Goal: Task Accomplishment & Management: Complete application form

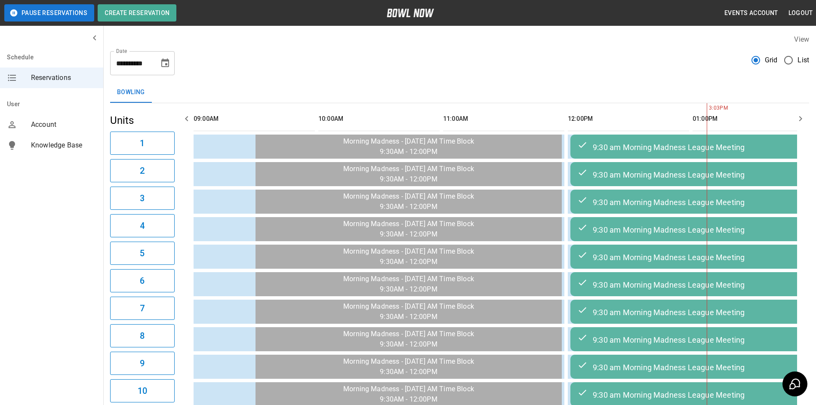
scroll to position [0, 624]
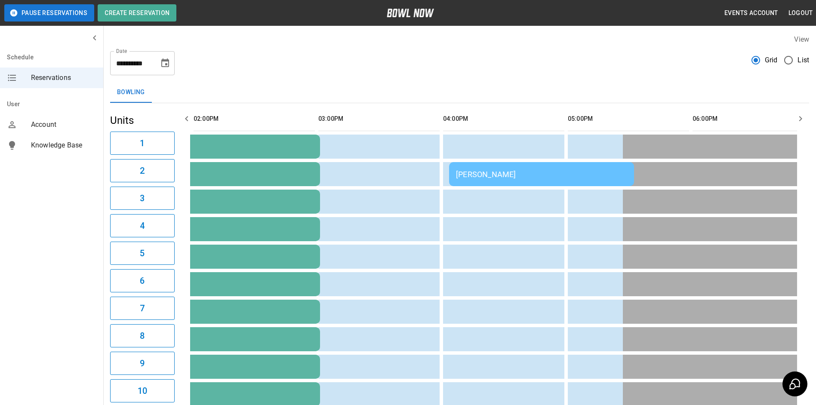
click at [559, 173] on div "[PERSON_NAME]" at bounding box center [541, 174] width 171 height 9
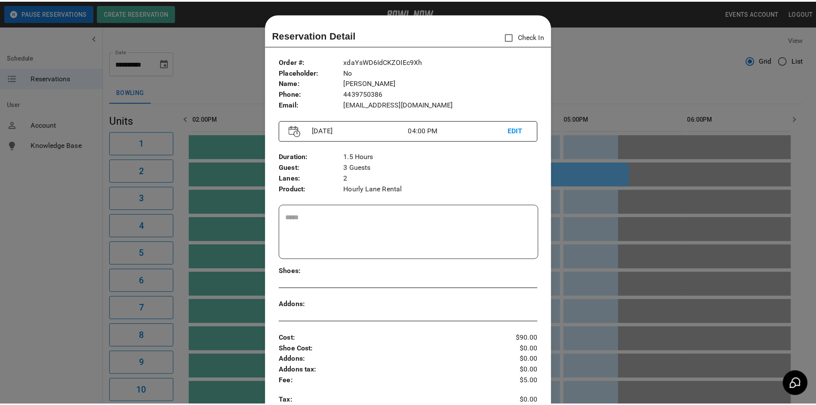
scroll to position [14, 0]
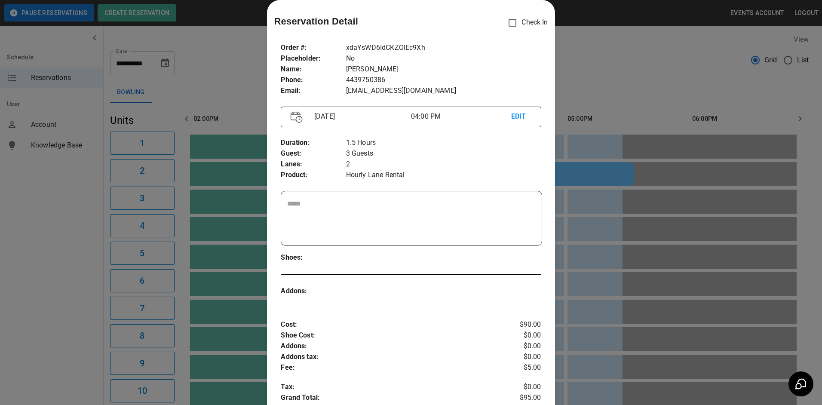
click at [605, 64] on div at bounding box center [411, 202] width 822 height 405
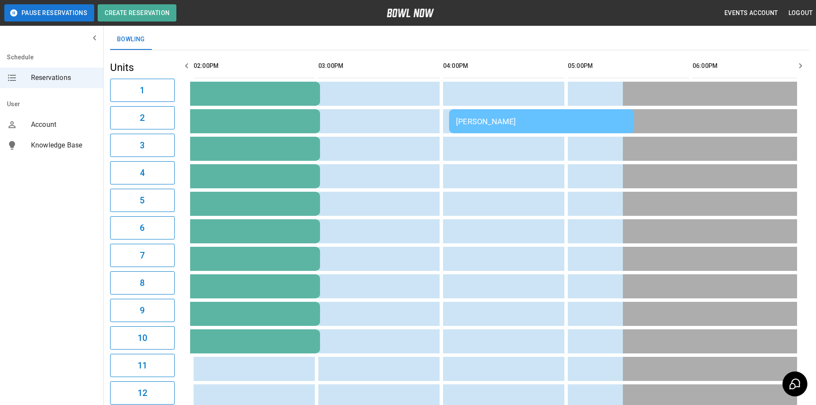
scroll to position [0, 0]
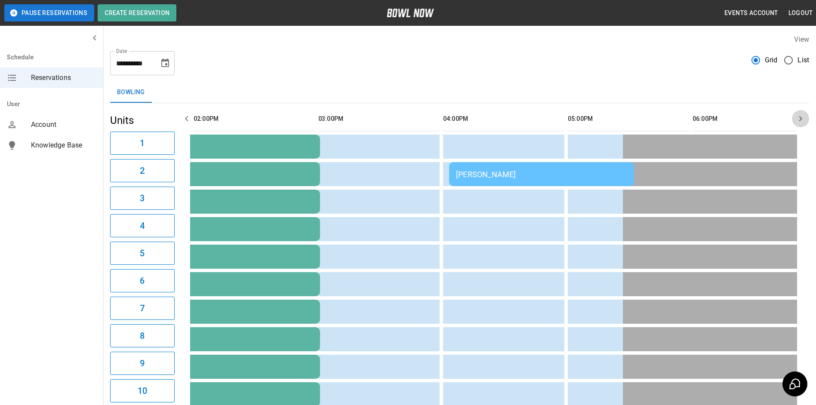
click at [797, 117] on icon "button" at bounding box center [800, 119] width 10 height 10
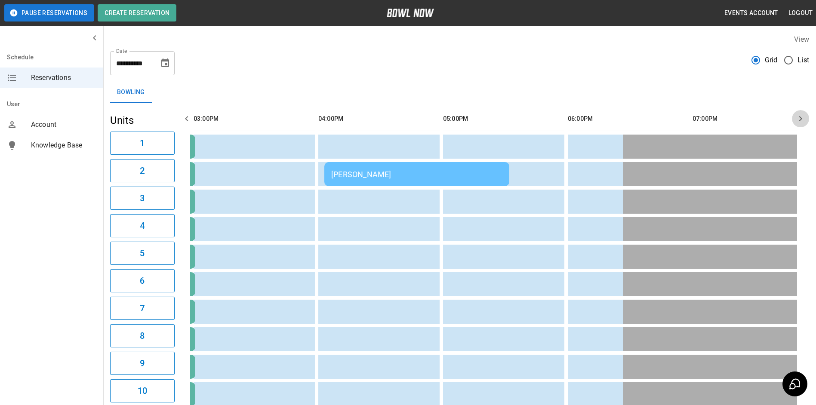
scroll to position [0, 748]
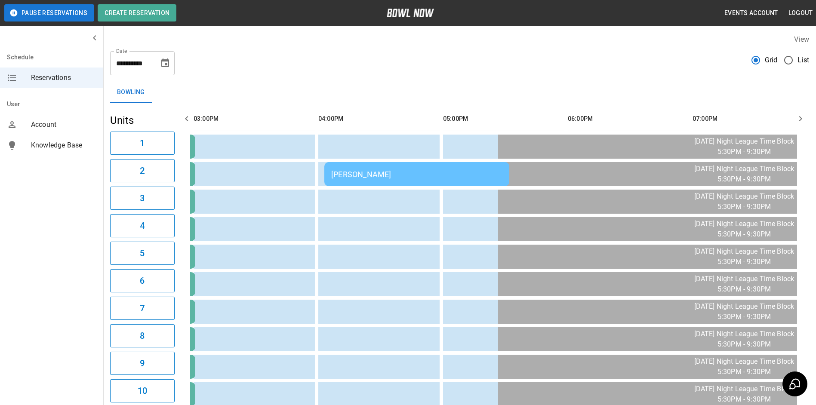
click at [798, 118] on icon "button" at bounding box center [800, 119] width 10 height 10
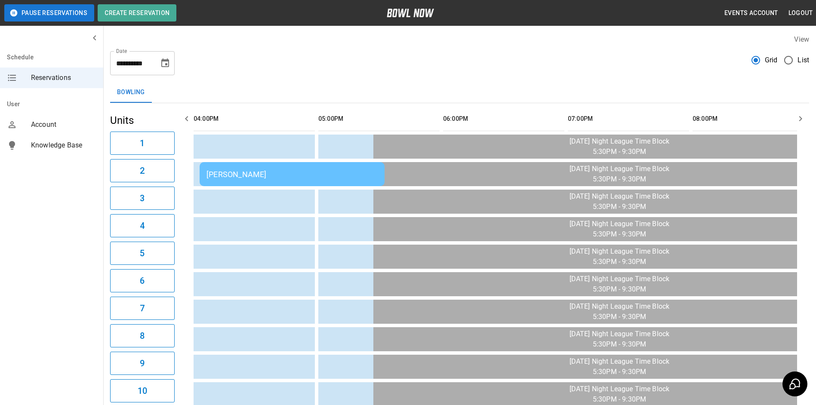
click at [798, 118] on icon "button" at bounding box center [800, 119] width 10 height 10
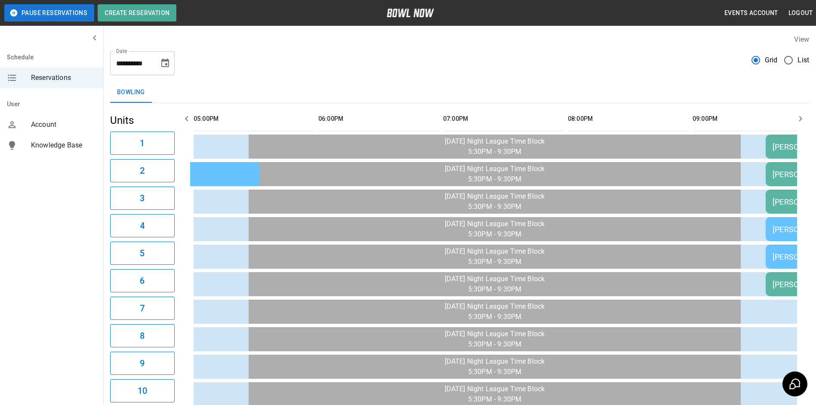
click at [798, 118] on icon "button" at bounding box center [800, 119] width 10 height 10
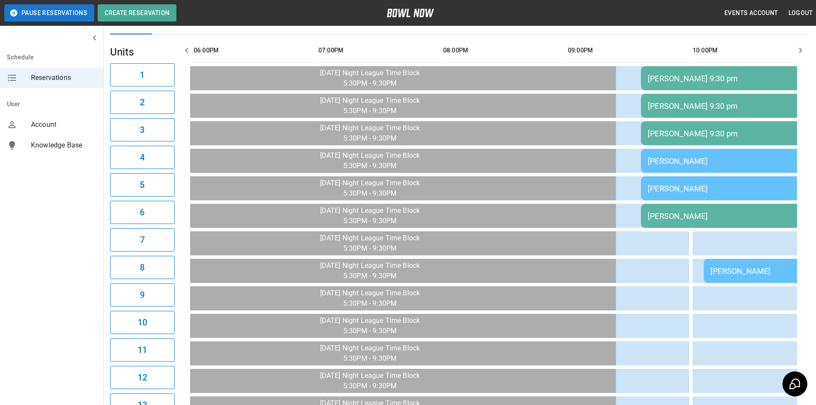
scroll to position [0, 0]
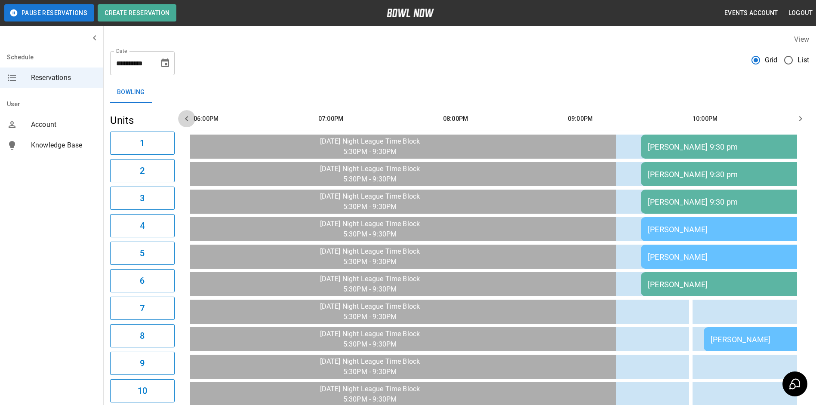
click at [185, 121] on icon "button" at bounding box center [186, 119] width 10 height 10
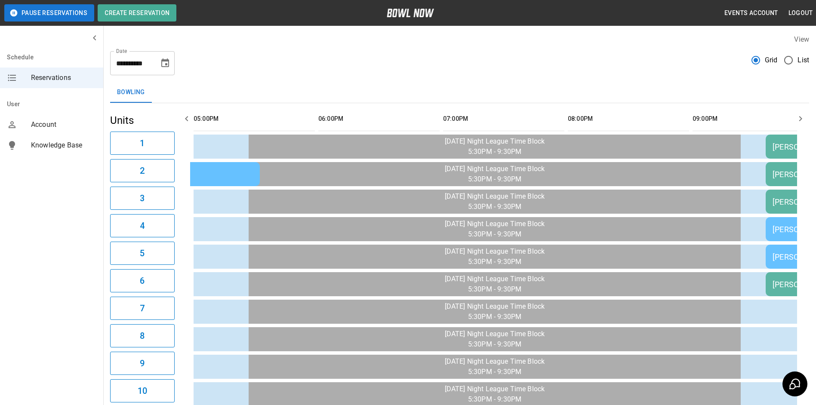
click at [185, 121] on icon "button" at bounding box center [186, 119] width 10 height 10
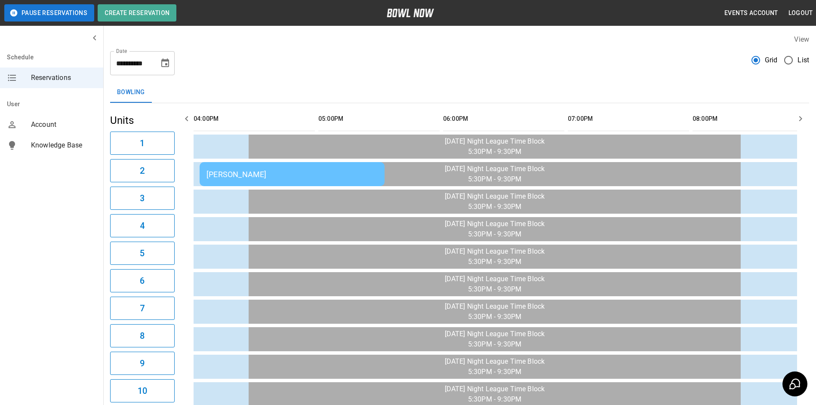
scroll to position [0, 873]
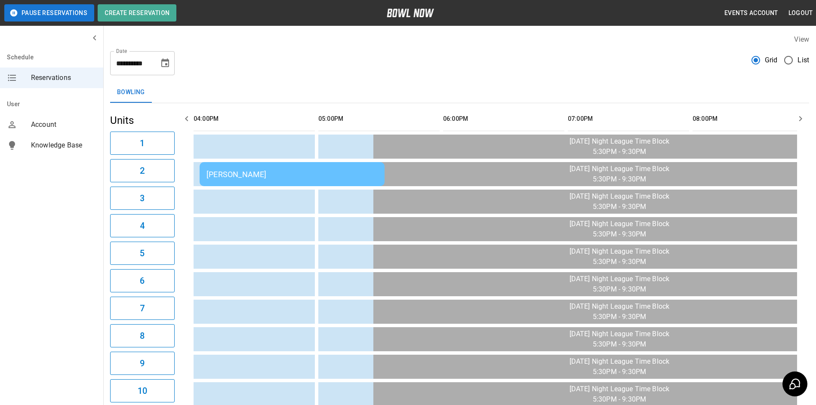
click at [184, 121] on icon "button" at bounding box center [186, 119] width 10 height 10
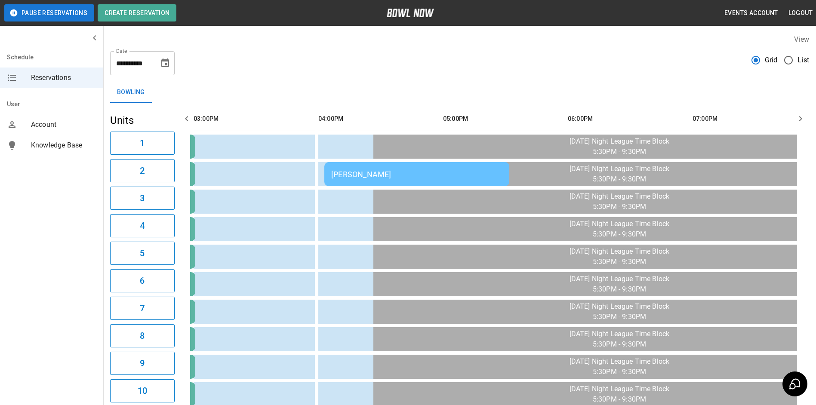
scroll to position [0, 0]
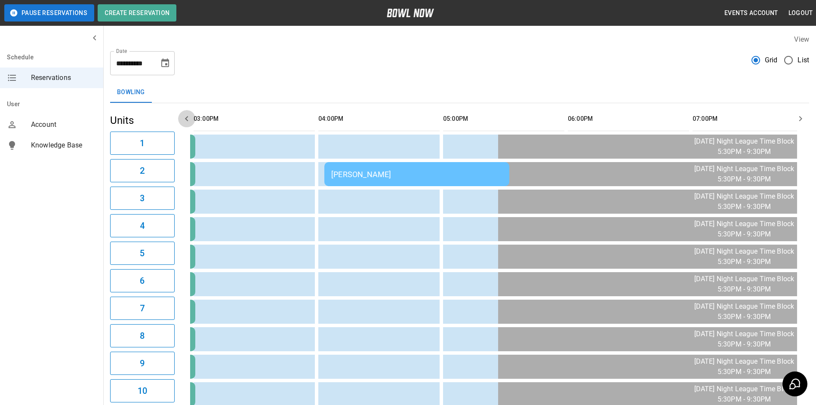
click at [184, 121] on icon "button" at bounding box center [186, 119] width 10 height 10
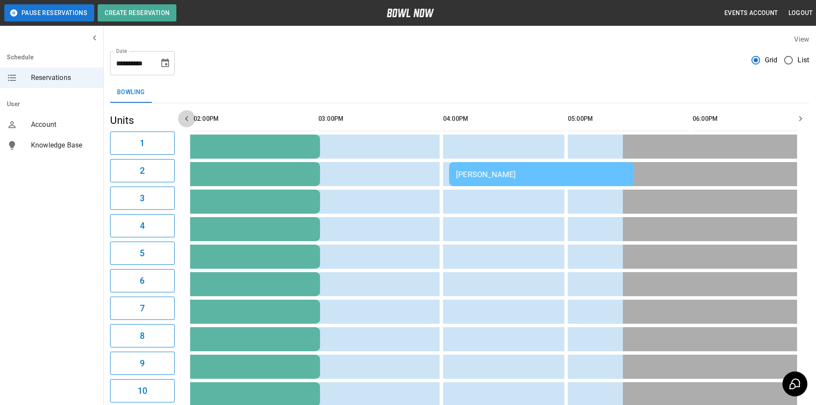
click at [183, 120] on icon "button" at bounding box center [186, 119] width 10 height 10
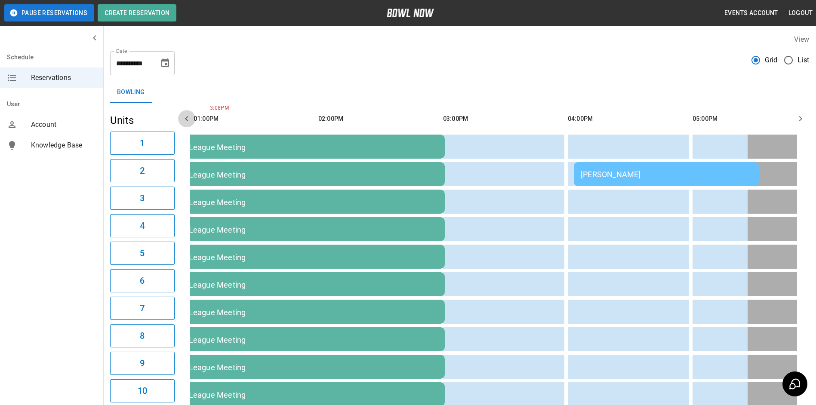
click at [183, 120] on icon "button" at bounding box center [186, 119] width 10 height 10
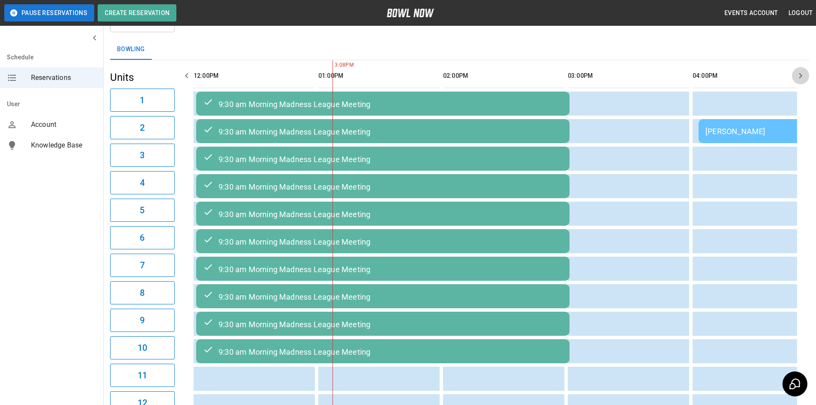
click at [803, 80] on icon "button" at bounding box center [800, 76] width 10 height 10
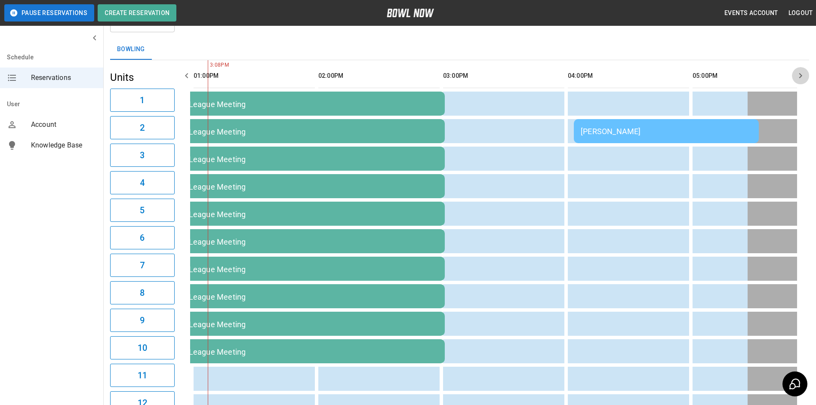
click at [803, 80] on icon "button" at bounding box center [800, 76] width 10 height 10
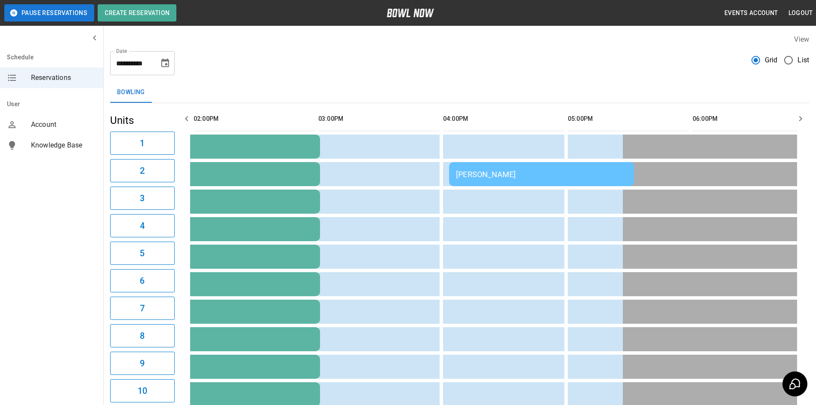
click at [165, 63] on icon "Choose date, selected date is Sep 12, 2025" at bounding box center [165, 63] width 10 height 10
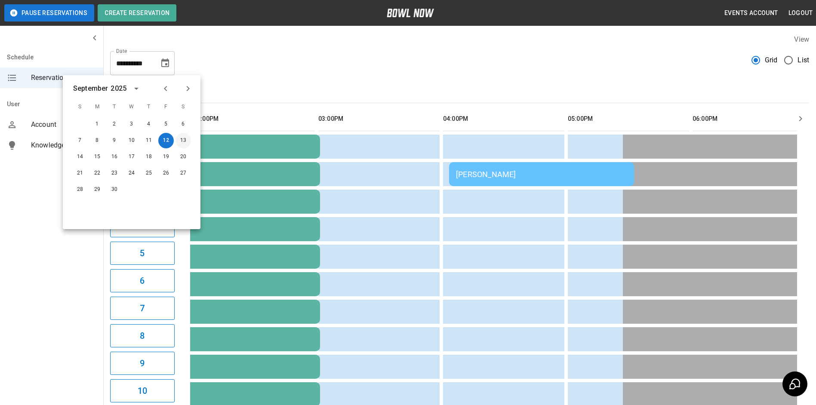
drag, startPoint x: 184, startPoint y: 141, endPoint x: 182, endPoint y: 146, distance: 5.2
click at [184, 141] on button "13" at bounding box center [182, 140] width 15 height 15
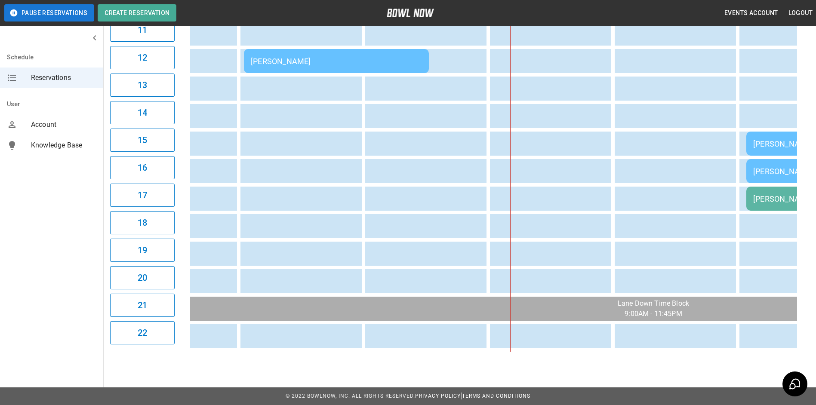
scroll to position [0, 437]
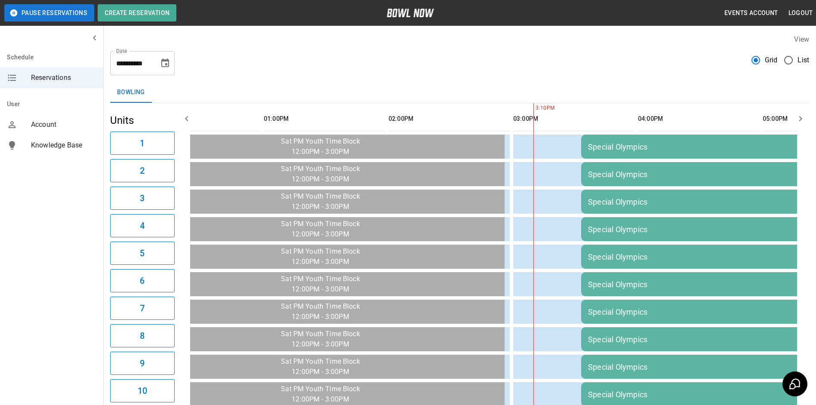
click at [166, 61] on icon "Choose date, selected date is Sep 13, 2025" at bounding box center [165, 62] width 8 height 9
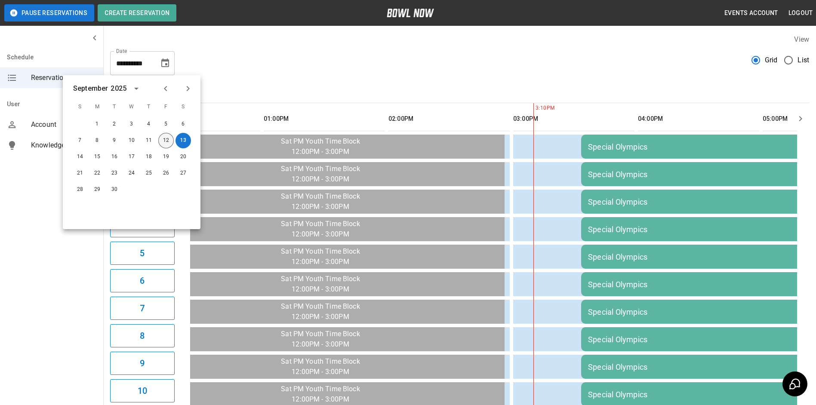
click at [167, 142] on button "12" at bounding box center [165, 140] width 15 height 15
click at [165, 141] on button "12" at bounding box center [165, 140] width 15 height 15
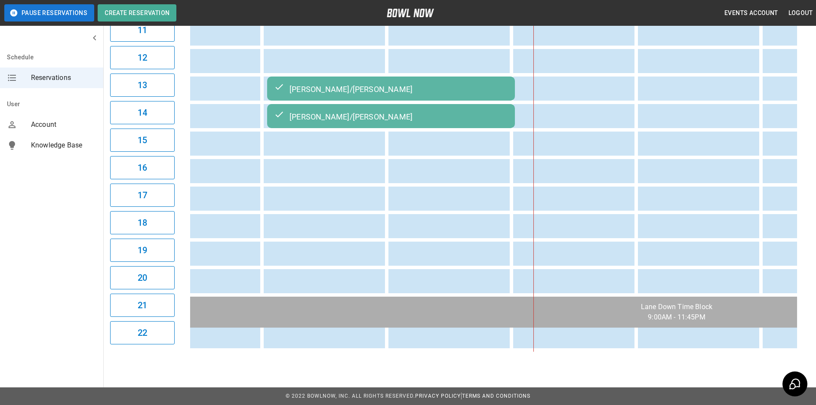
drag, startPoint x: 514, startPoint y: 348, endPoint x: 583, endPoint y: 348, distance: 69.7
click at [613, 344] on table "9:30 am Morning Madness League Meeting [PERSON_NAME] 9:30 pm 9:30 am Morning Ma…" at bounding box center [704, 33] width 1887 height 637
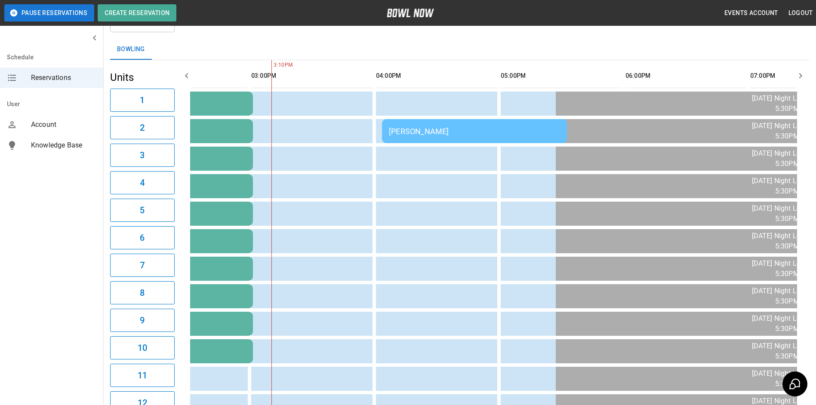
click at [400, 130] on div "[PERSON_NAME]" at bounding box center [474, 131] width 171 height 9
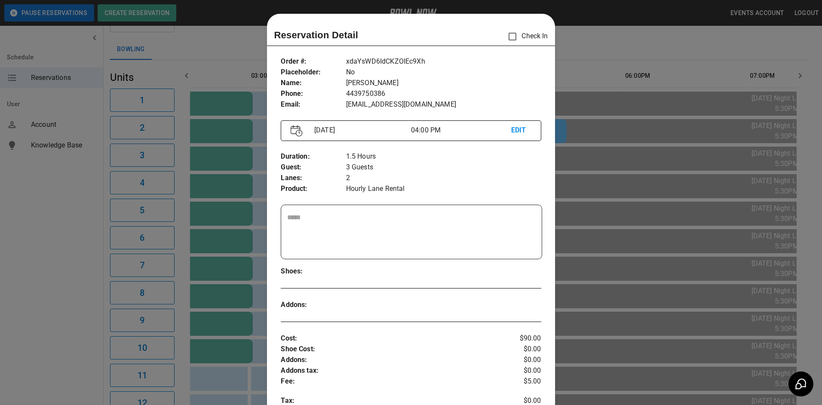
click at [606, 49] on div at bounding box center [411, 202] width 822 height 405
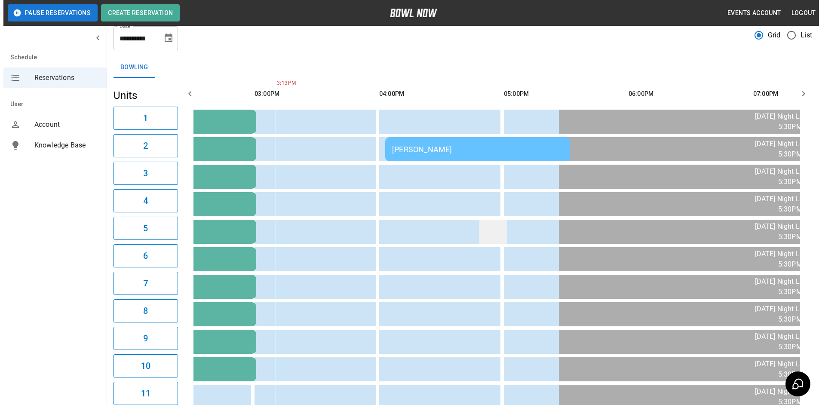
scroll to position [0, 0]
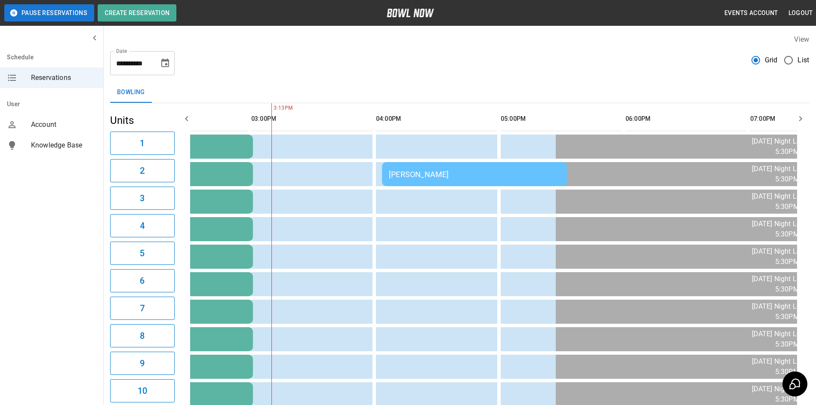
click at [422, 181] on td "[PERSON_NAME]" at bounding box center [474, 174] width 185 height 24
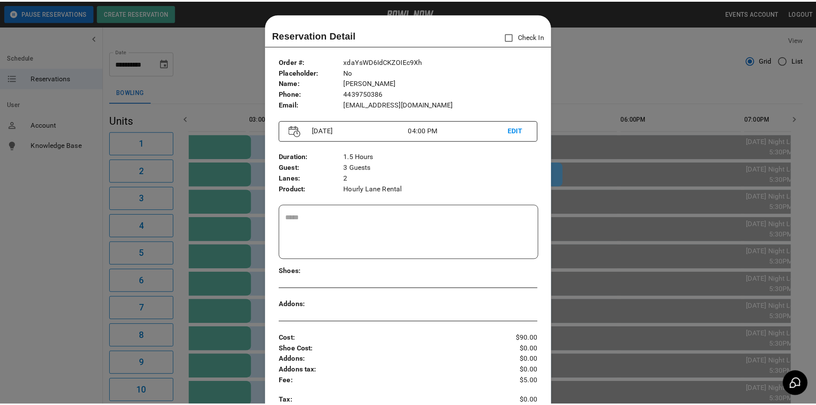
scroll to position [14, 0]
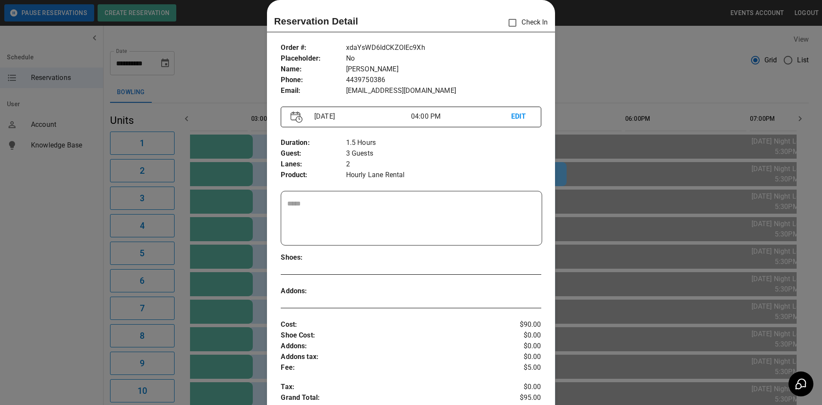
drag, startPoint x: 692, startPoint y: 32, endPoint x: 683, endPoint y: 39, distance: 12.0
click at [692, 32] on div at bounding box center [411, 202] width 822 height 405
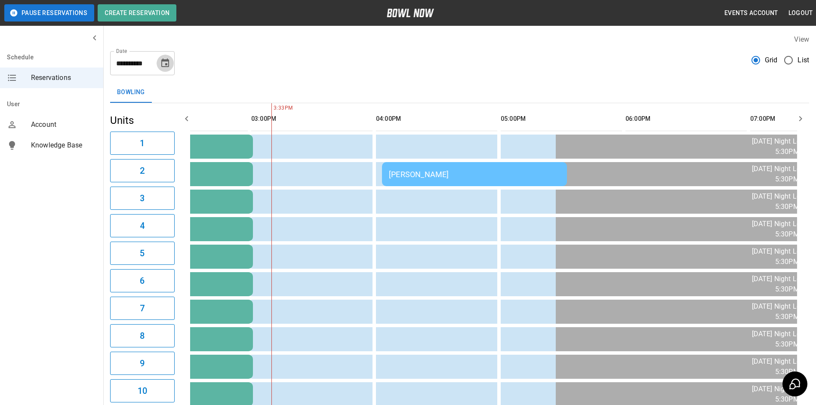
click at [167, 61] on icon "Choose date, selected date is Sep 12, 2025" at bounding box center [165, 62] width 8 height 9
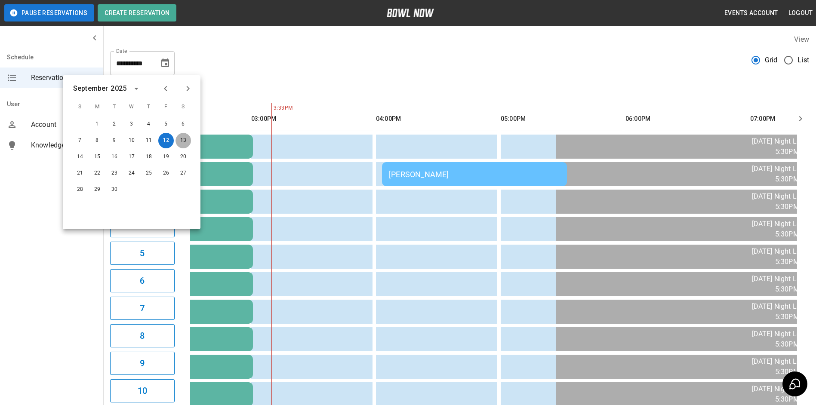
click at [185, 138] on button "13" at bounding box center [182, 140] width 15 height 15
type input "**********"
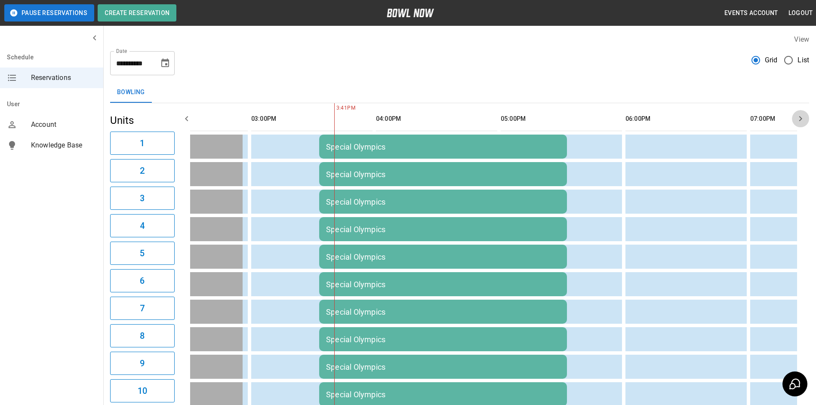
click at [801, 116] on icon "button" at bounding box center [800, 119] width 10 height 10
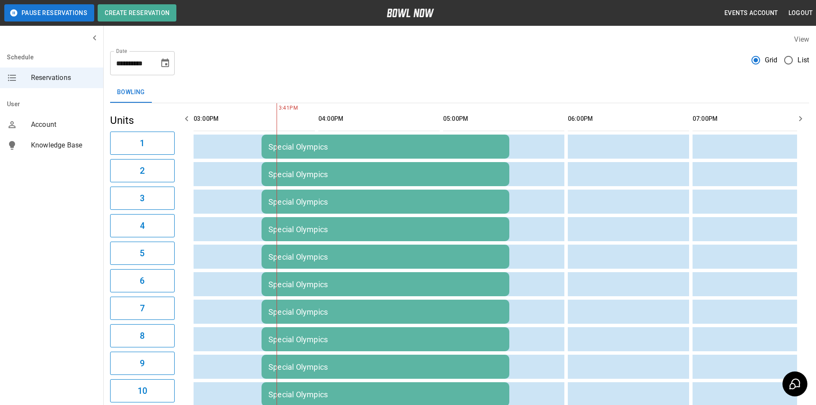
click at [801, 116] on icon "button" at bounding box center [800, 119] width 10 height 10
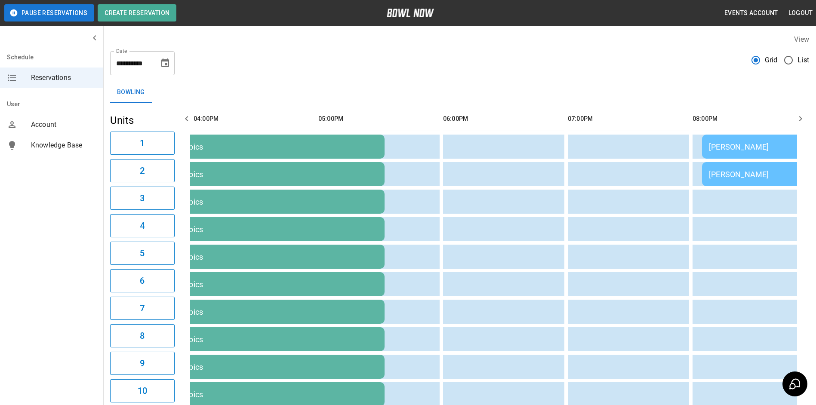
click at [801, 116] on icon "button" at bounding box center [800, 119] width 10 height 10
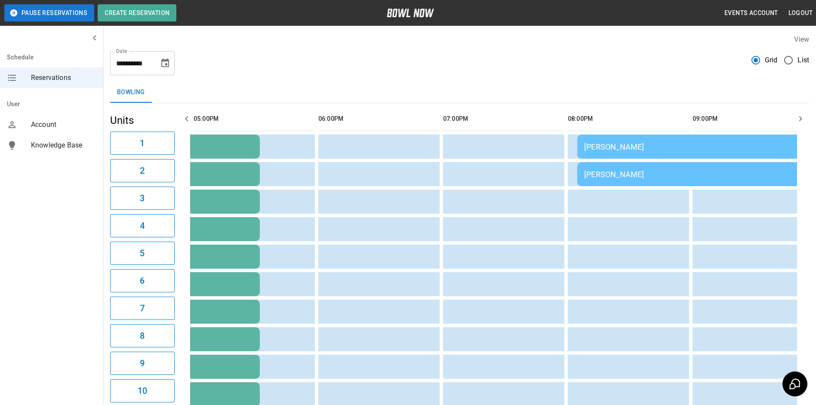
click at [801, 116] on icon "button" at bounding box center [800, 119] width 10 height 10
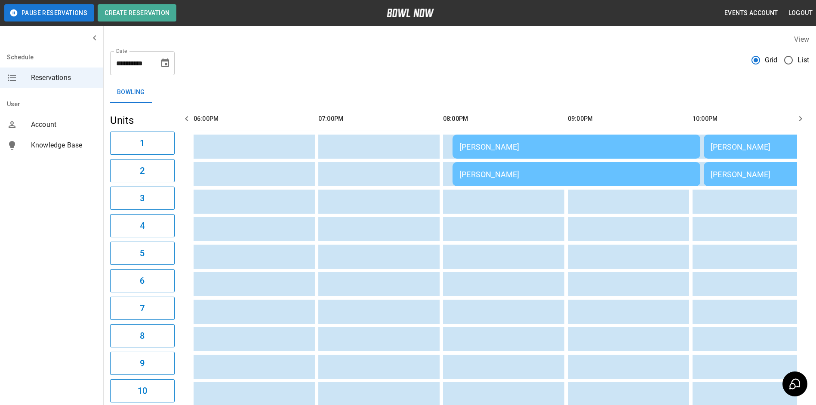
click at [801, 116] on icon "button" at bounding box center [800, 119] width 10 height 10
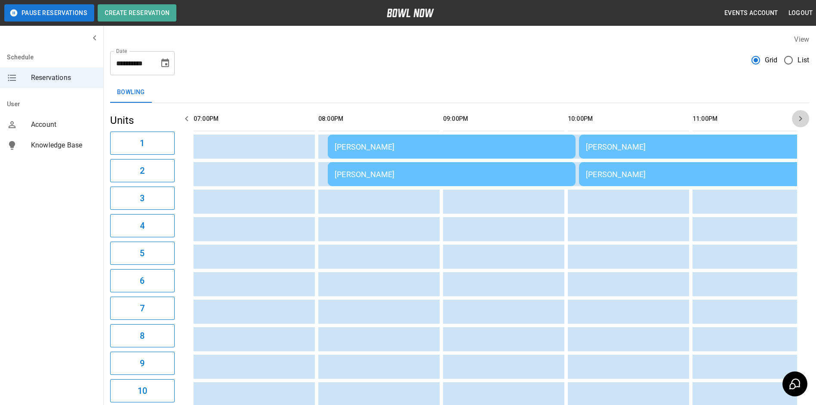
click at [801, 116] on icon "button" at bounding box center [800, 119] width 10 height 10
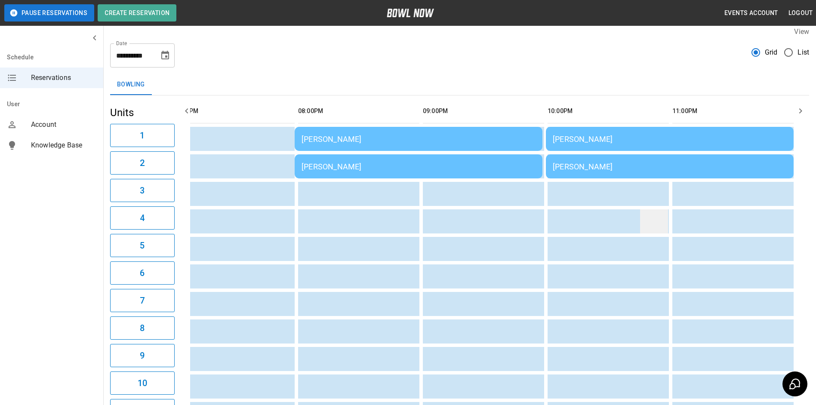
scroll to position [0, 0]
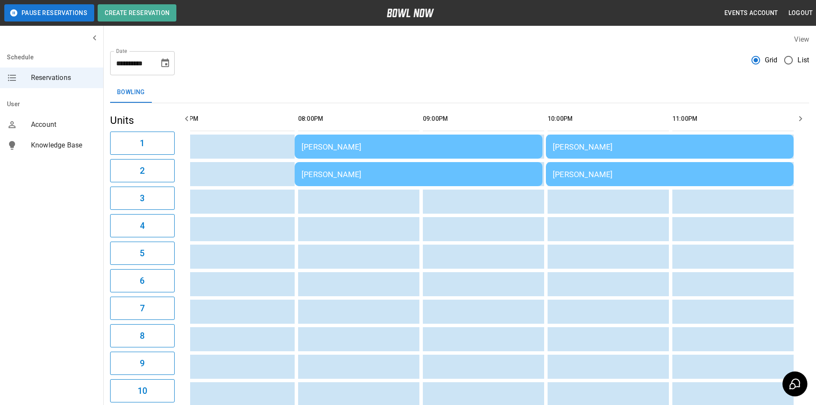
click at [800, 120] on icon "button" at bounding box center [800, 119] width 10 height 10
click at [186, 118] on icon "button" at bounding box center [186, 119] width 10 height 10
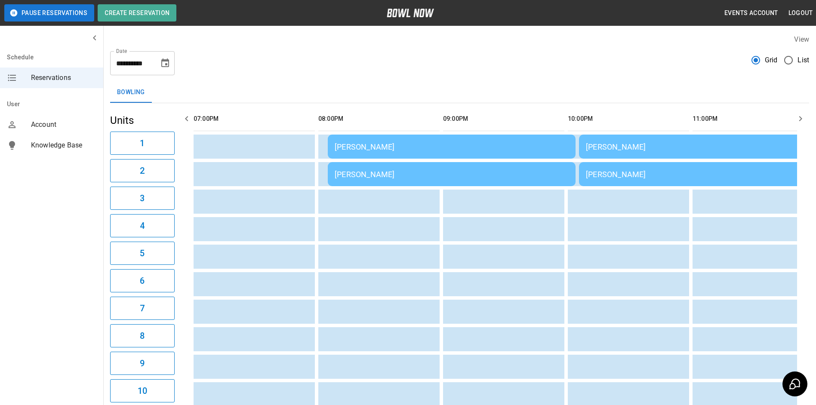
click at [186, 118] on icon "button" at bounding box center [186, 118] width 3 height 5
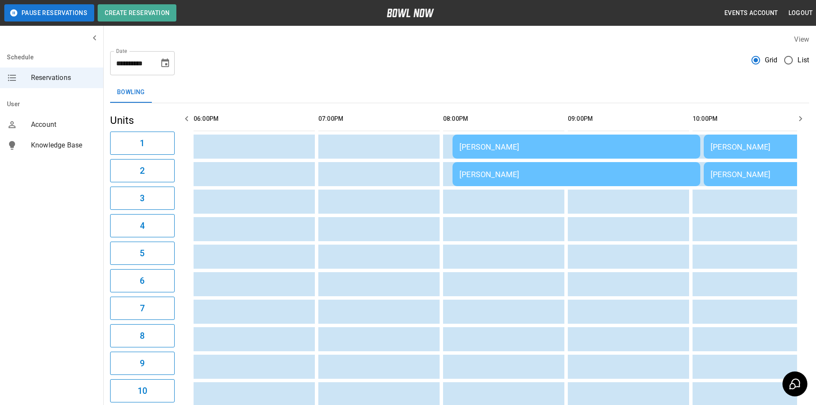
click at [186, 118] on icon "button" at bounding box center [186, 118] width 3 height 5
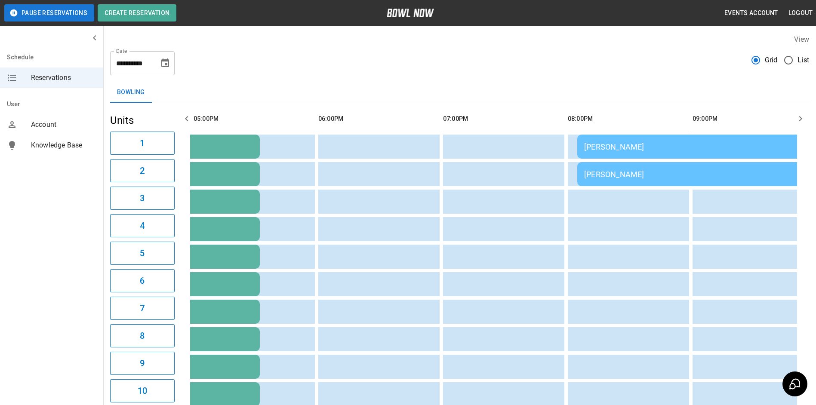
click at [186, 118] on icon "button" at bounding box center [186, 118] width 3 height 5
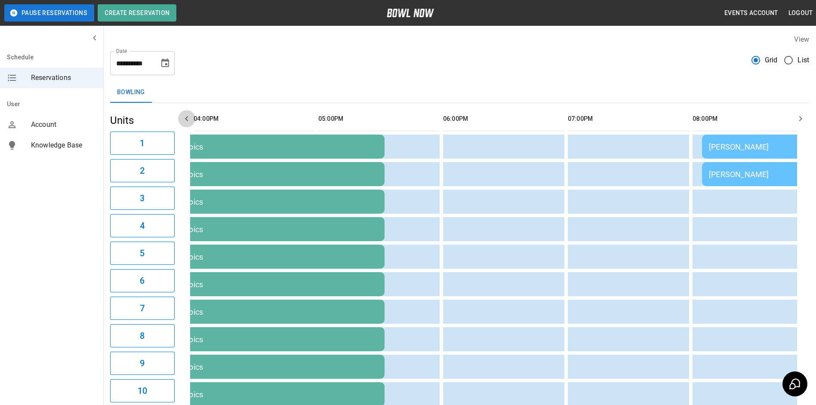
click at [186, 118] on icon "button" at bounding box center [186, 118] width 3 height 5
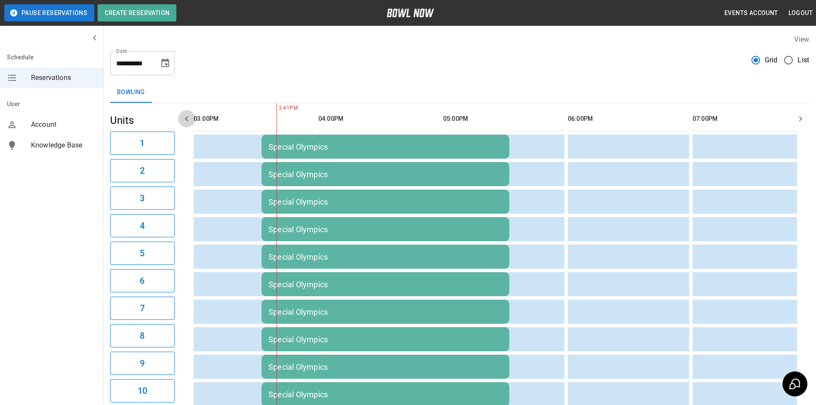
click at [186, 117] on icon "button" at bounding box center [186, 119] width 10 height 10
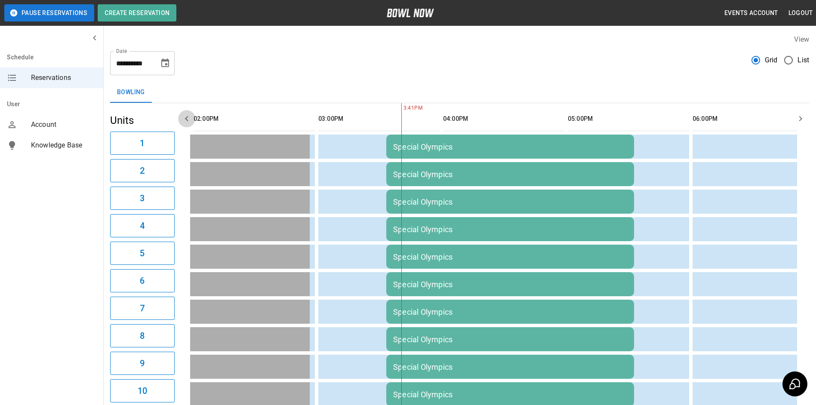
click at [186, 117] on icon "button" at bounding box center [186, 119] width 10 height 10
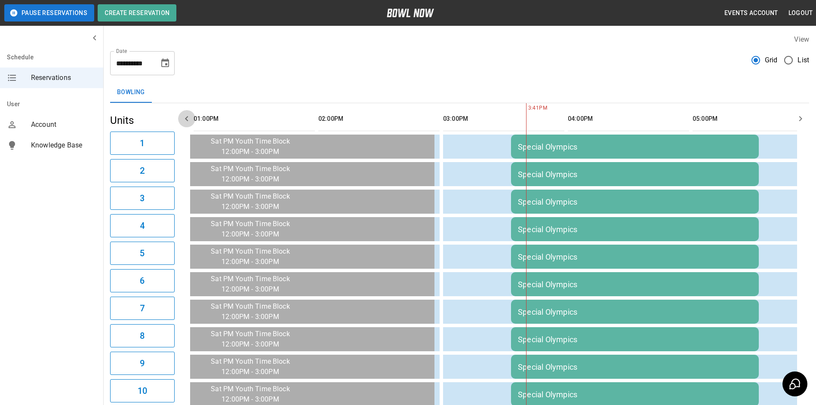
click at [186, 117] on icon "button" at bounding box center [186, 119] width 10 height 10
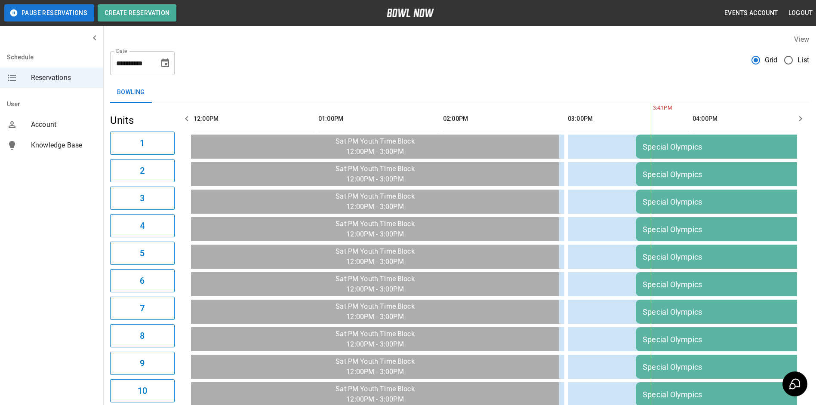
click at [800, 117] on icon "button" at bounding box center [800, 119] width 10 height 10
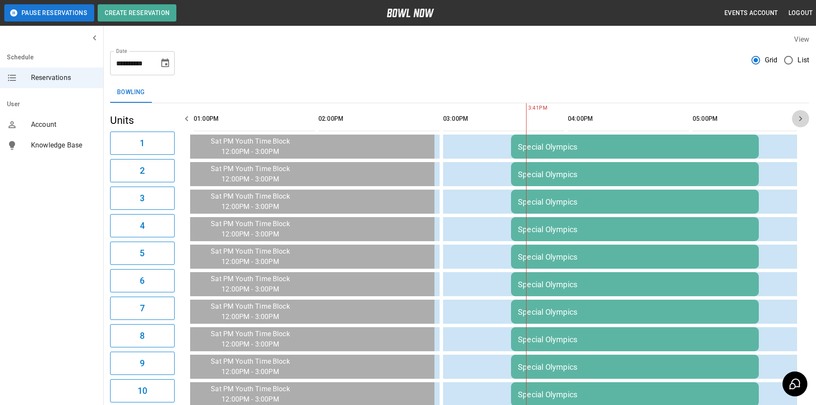
click at [800, 117] on icon "button" at bounding box center [800, 119] width 10 height 10
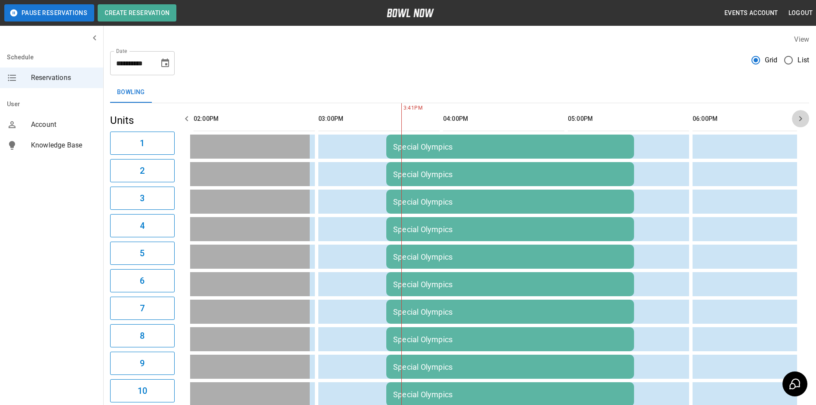
click at [800, 117] on icon "button" at bounding box center [800, 119] width 10 height 10
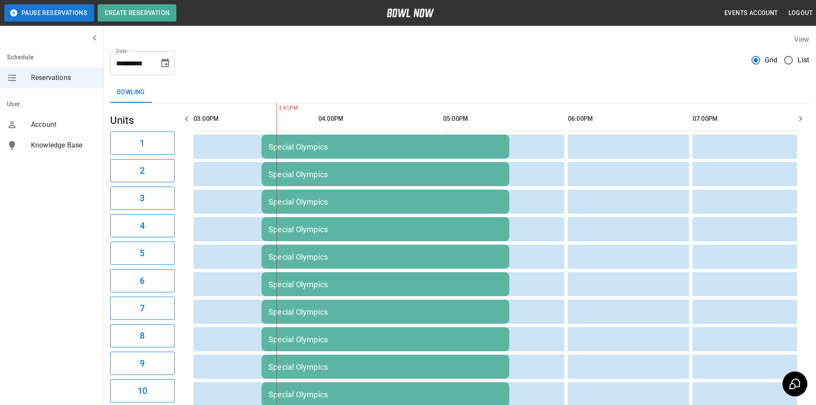
click at [800, 117] on icon "button" at bounding box center [800, 119] width 10 height 10
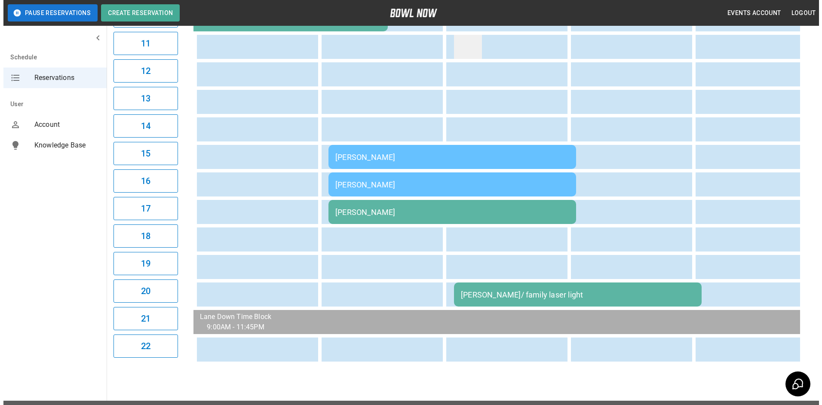
scroll to position [395, 0]
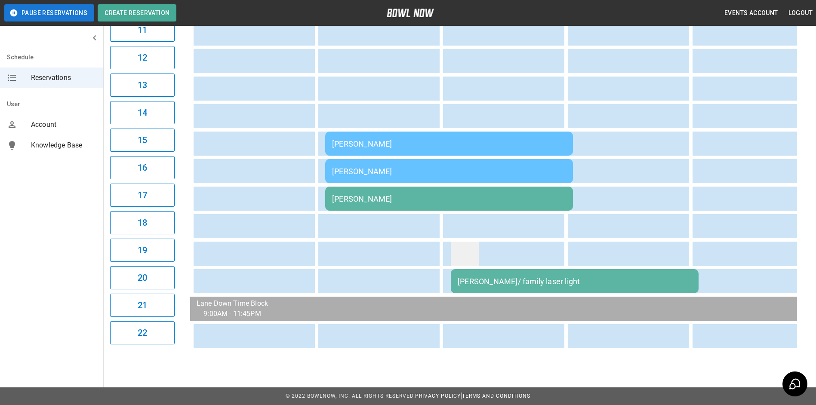
click at [461, 242] on td "sticky table" at bounding box center [465, 254] width 28 height 24
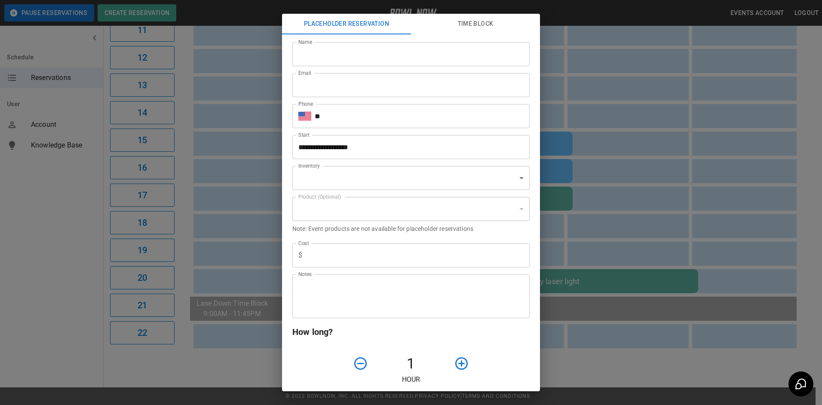
type input "**********"
click at [310, 58] on input "Name" at bounding box center [410, 54] width 237 height 24
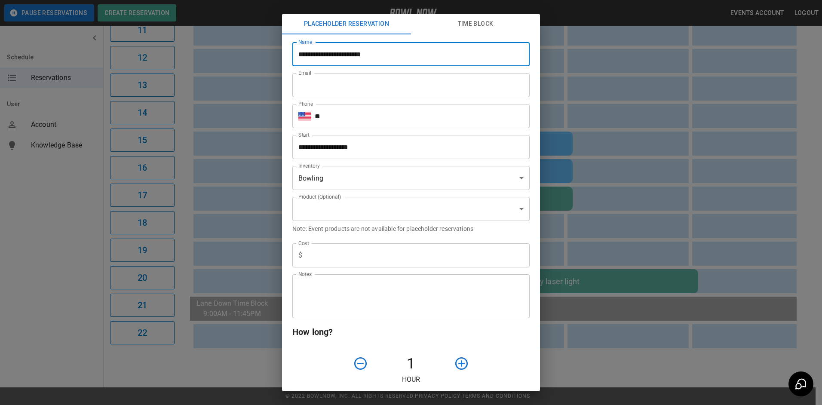
type input "**********"
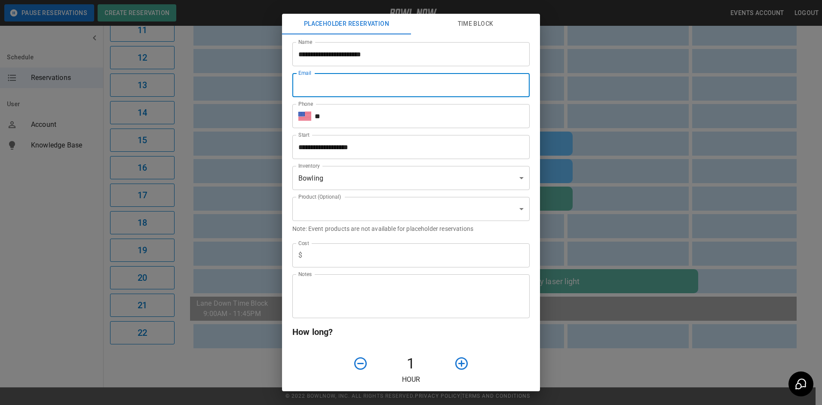
click at [327, 82] on input "Email" at bounding box center [410, 85] width 237 height 24
type input "**********"
type input "***"
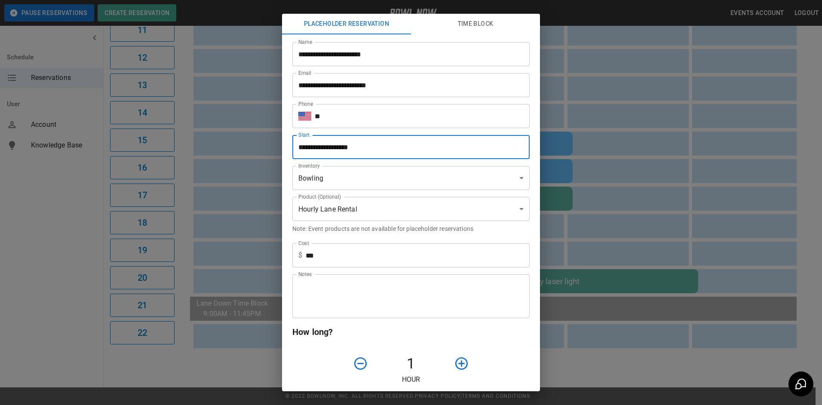
click at [376, 148] on input "**********" at bounding box center [407, 147] width 231 height 24
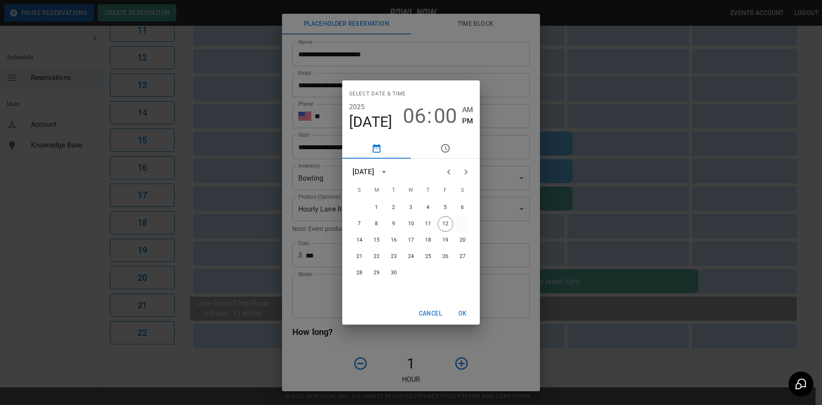
click at [461, 223] on button "13" at bounding box center [462, 223] width 15 height 15
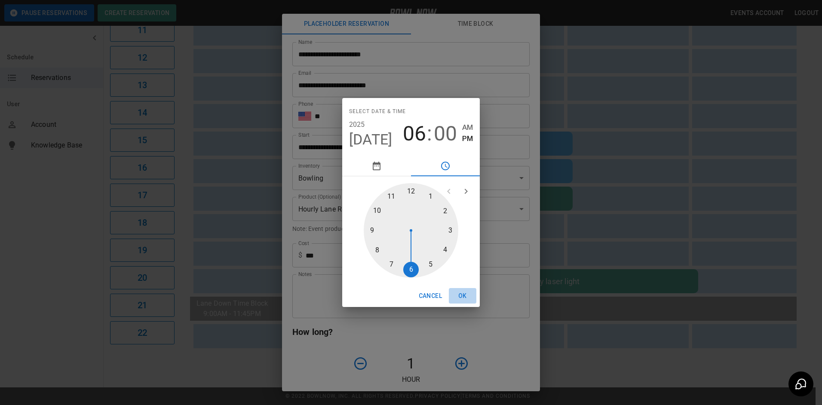
click at [465, 295] on button "OK" at bounding box center [463, 296] width 28 height 16
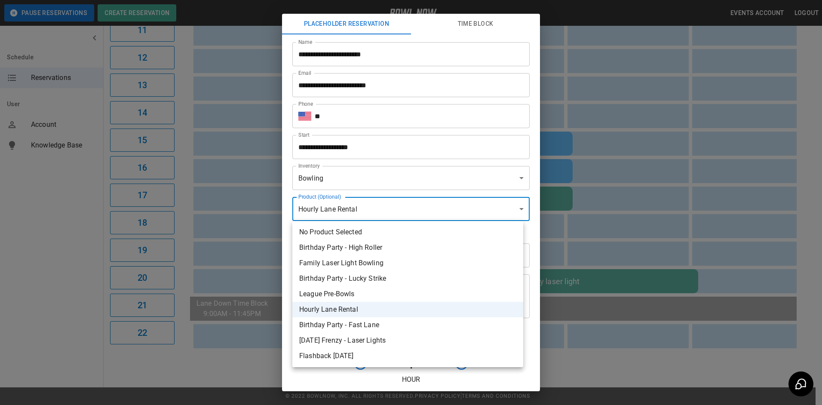
click at [516, 207] on body "**********" at bounding box center [411, 8] width 822 height 793
click at [355, 263] on li "Family Laser Light Bowling" at bounding box center [407, 262] width 231 height 15
type input "**********"
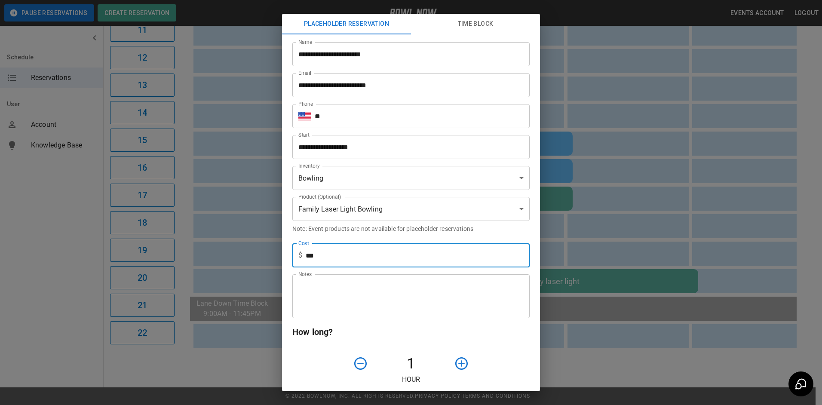
click at [326, 257] on input "***" at bounding box center [418, 255] width 224 height 24
type input "*"
click at [313, 287] on textarea "Notes" at bounding box center [410, 297] width 225 height 30
click at [320, 256] on input "***" at bounding box center [418, 255] width 224 height 24
type input "*"
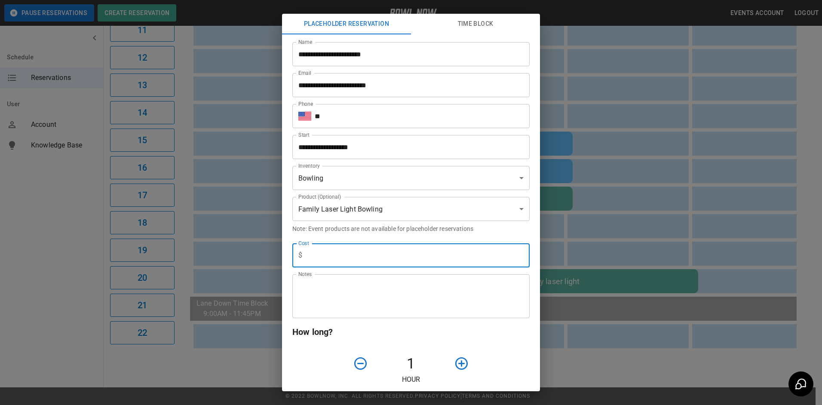
type input "*"
click at [316, 257] on input "*" at bounding box center [418, 255] width 224 height 24
type input "*"
click at [304, 287] on textarea "Notes" at bounding box center [410, 297] width 225 height 30
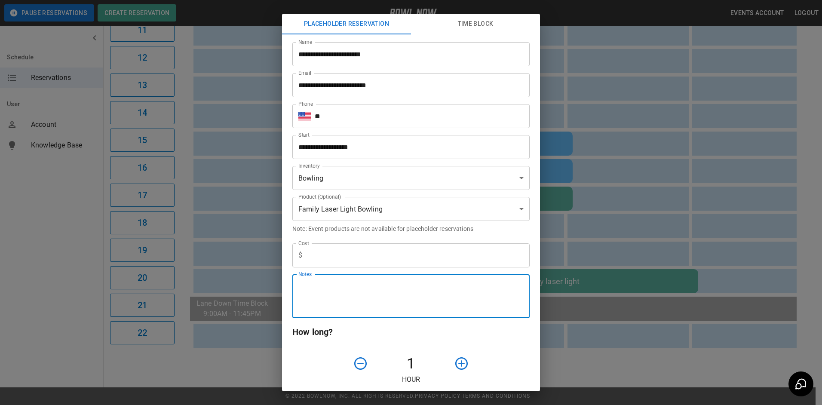
click at [301, 289] on textarea "Notes" at bounding box center [410, 297] width 225 height 30
click at [374, 288] on textarea "**********" at bounding box center [407, 297] width 219 height 30
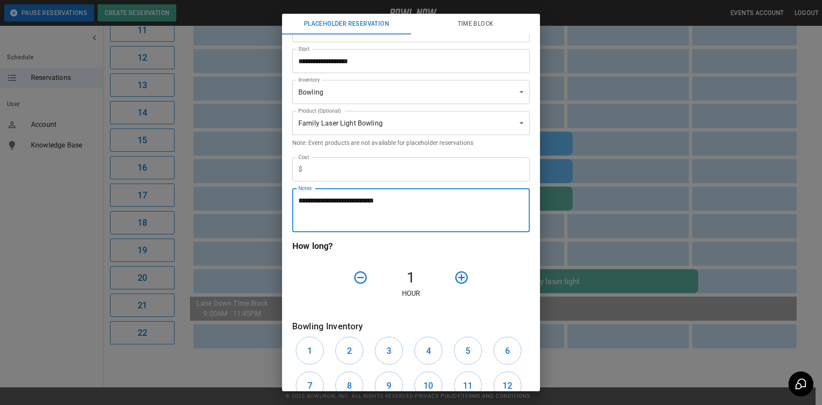
type textarea "**********"
click at [456, 272] on icon "button" at bounding box center [461, 277] width 12 height 12
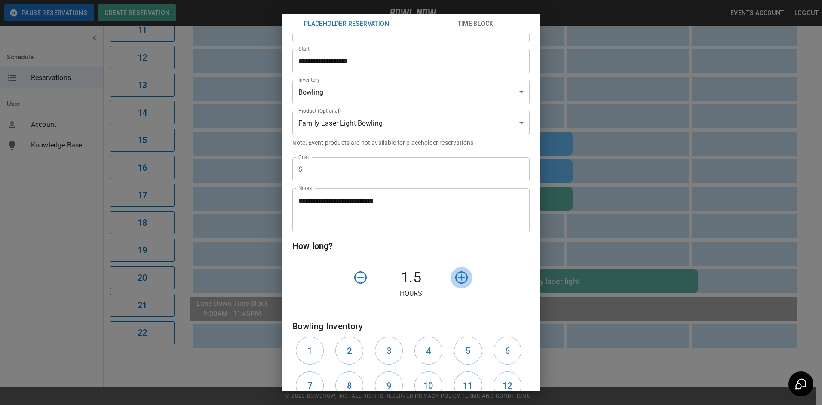
click at [456, 272] on icon "button" at bounding box center [461, 277] width 12 height 12
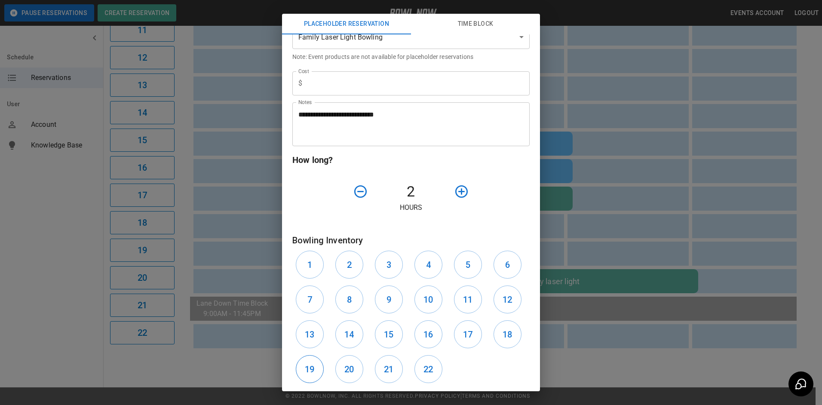
click at [308, 370] on h6 "19" at bounding box center [309, 370] width 9 height 14
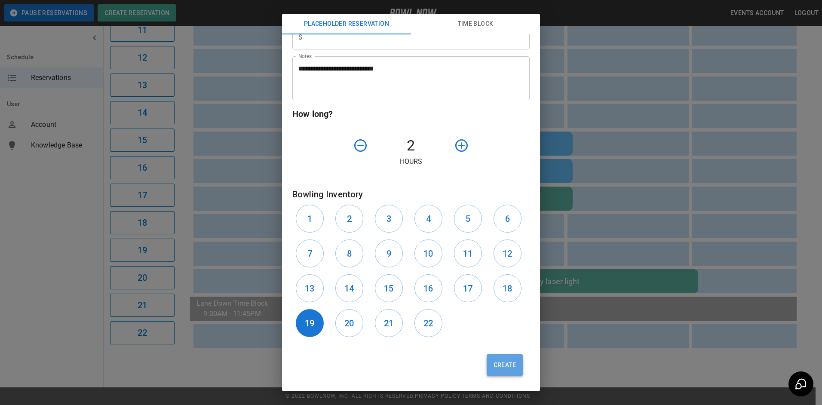
click at [501, 366] on button "Create" at bounding box center [505, 365] width 36 height 22
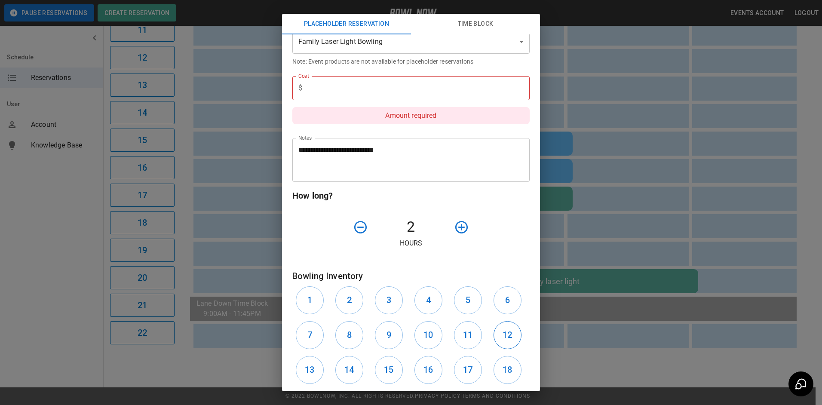
scroll to position [56, 0]
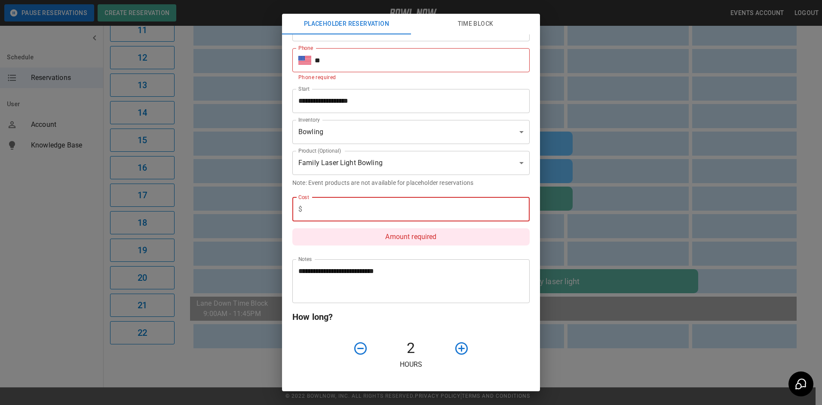
click at [306, 208] on input "text" at bounding box center [418, 209] width 224 height 24
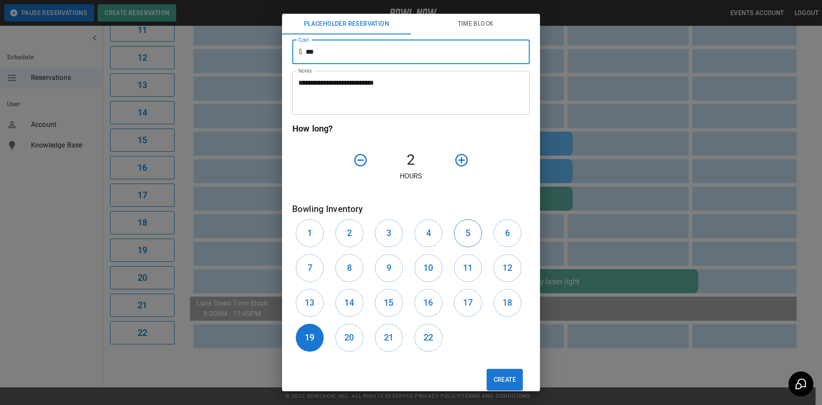
scroll to position [228, 0]
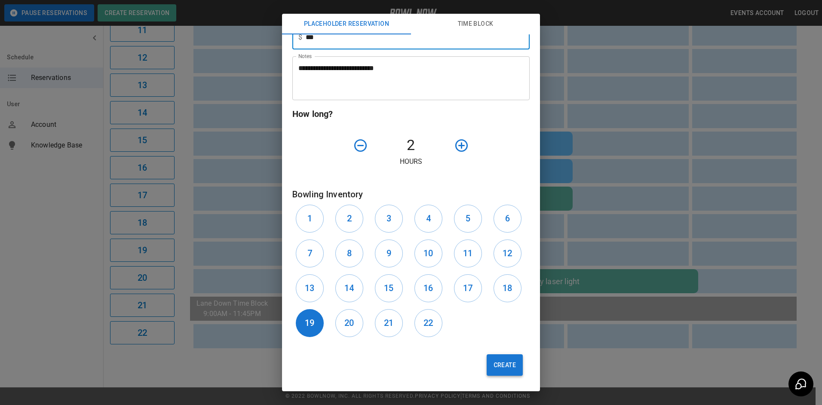
type input "***"
click at [509, 364] on button "Create" at bounding box center [505, 365] width 36 height 22
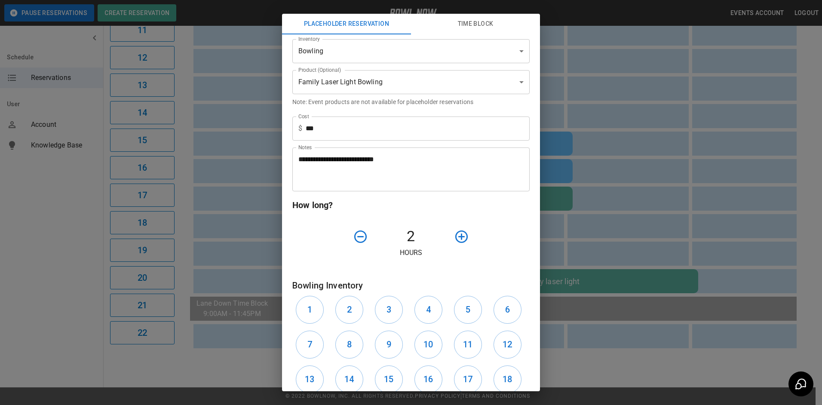
scroll to position [13, 0]
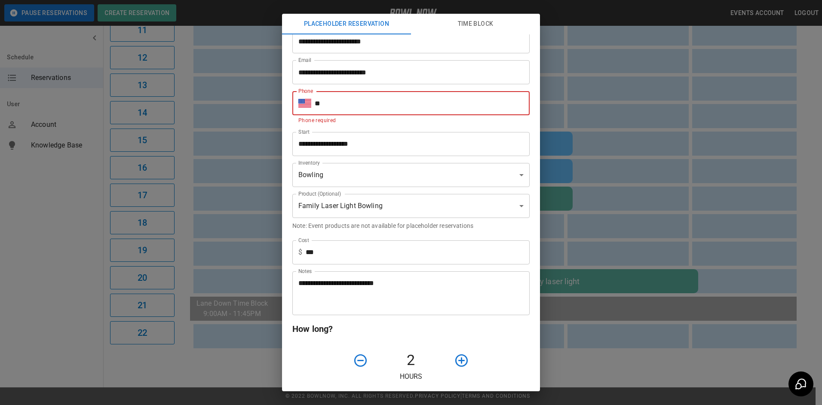
click at [335, 97] on input "**" at bounding box center [422, 103] width 215 height 24
type input "**********"
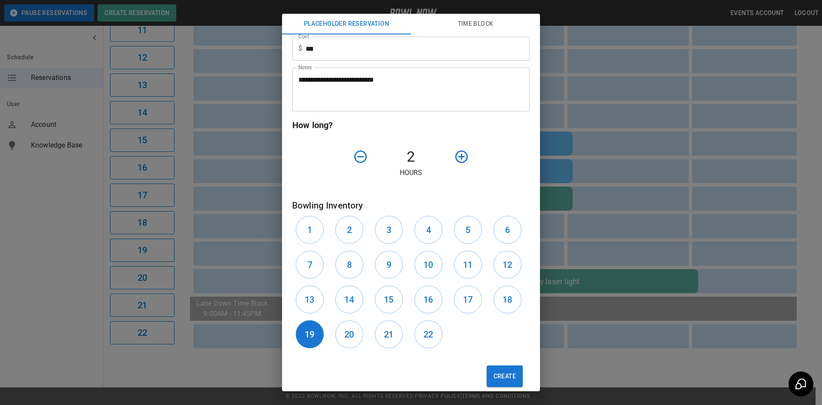
scroll to position [218, 0]
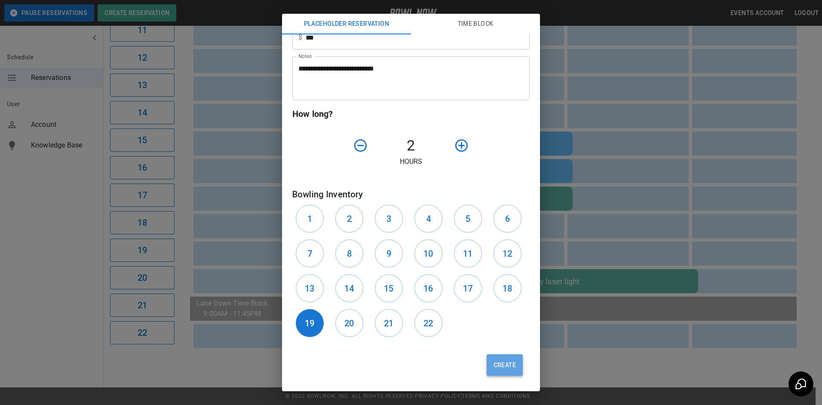
click at [507, 366] on button "Create" at bounding box center [505, 365] width 36 height 22
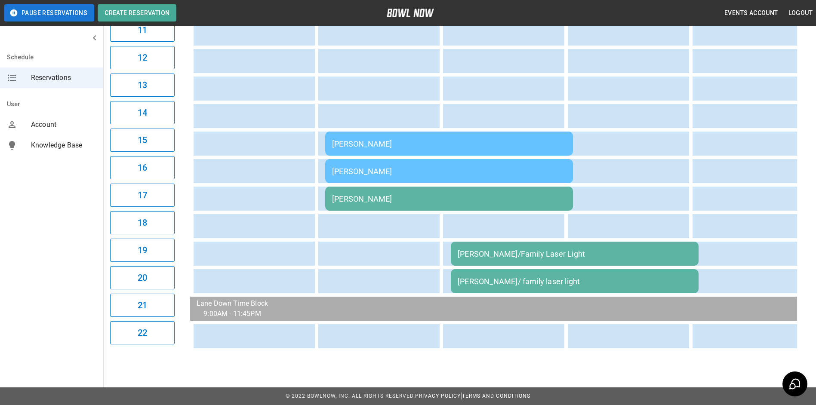
click at [503, 277] on div "[PERSON_NAME]/ family laser light" at bounding box center [575, 281] width 234 height 9
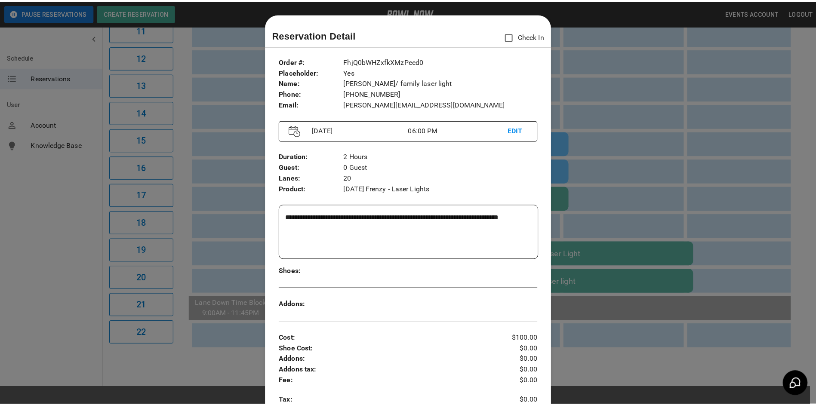
scroll to position [14, 0]
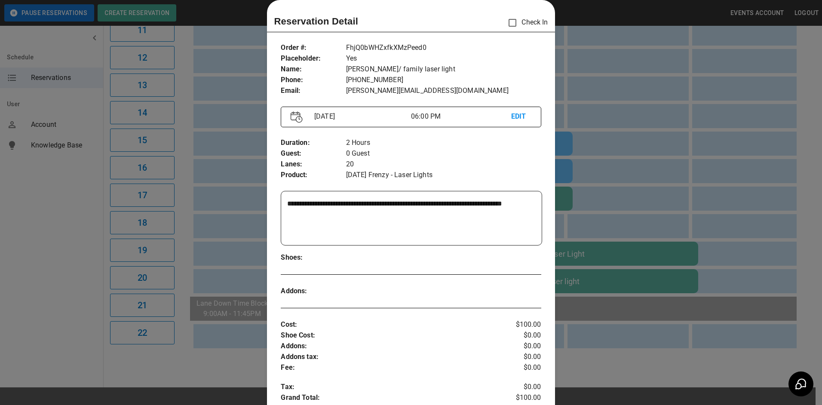
click at [589, 12] on div at bounding box center [411, 202] width 822 height 405
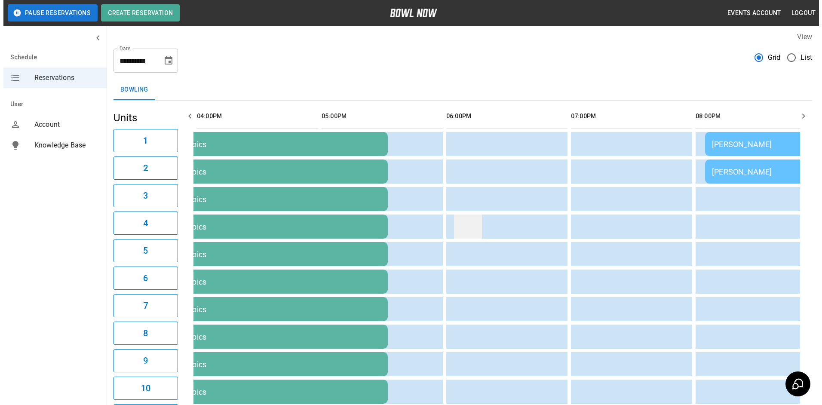
scroll to position [0, 0]
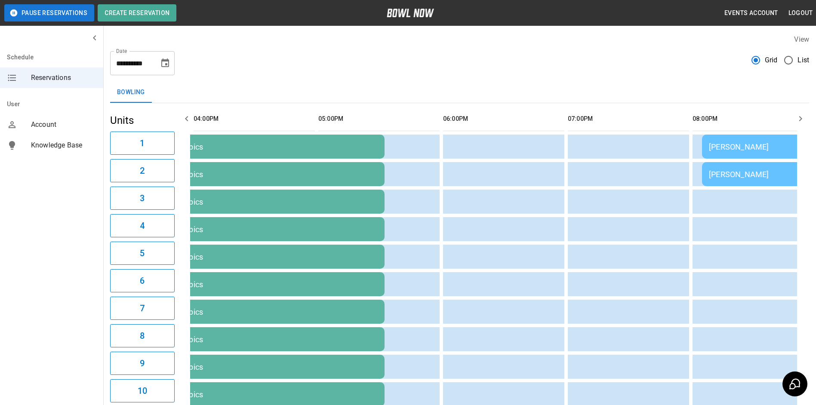
click at [165, 59] on icon "Choose date, selected date is Sep 13, 2025" at bounding box center [165, 62] width 8 height 9
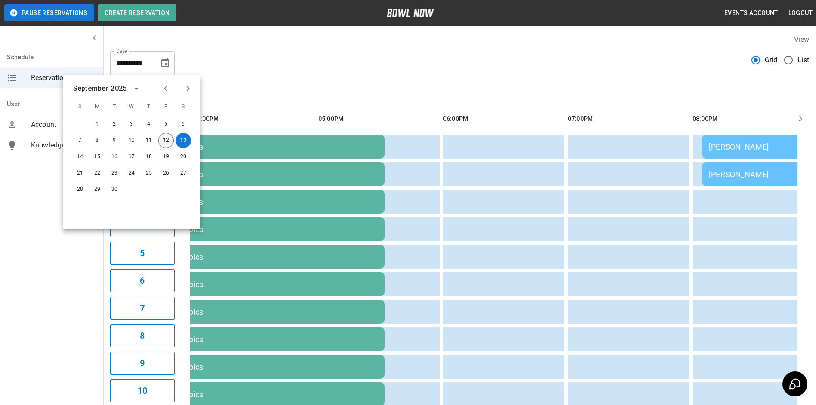
click at [166, 135] on button "12" at bounding box center [165, 140] width 15 height 15
type input "**********"
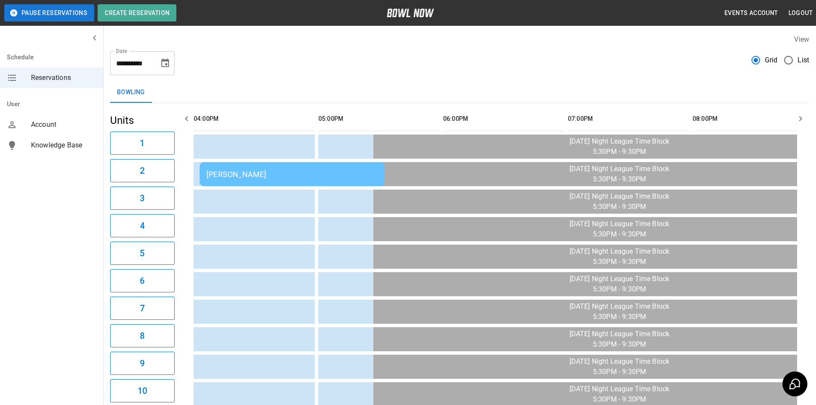
click at [322, 171] on div "[PERSON_NAME]" at bounding box center [291, 174] width 171 height 9
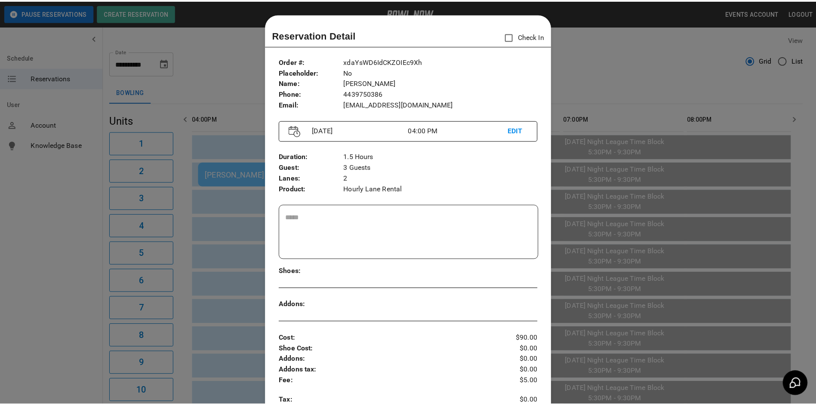
scroll to position [14, 0]
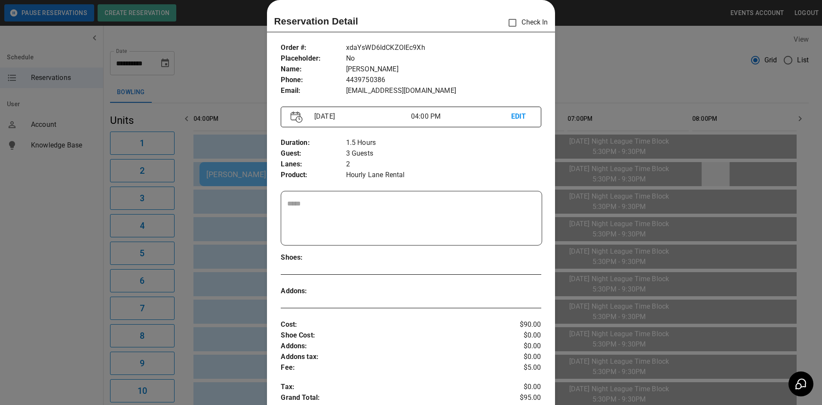
drag, startPoint x: 797, startPoint y: 171, endPoint x: 707, endPoint y: 166, distance: 90.9
click at [762, 171] on div at bounding box center [411, 202] width 822 height 405
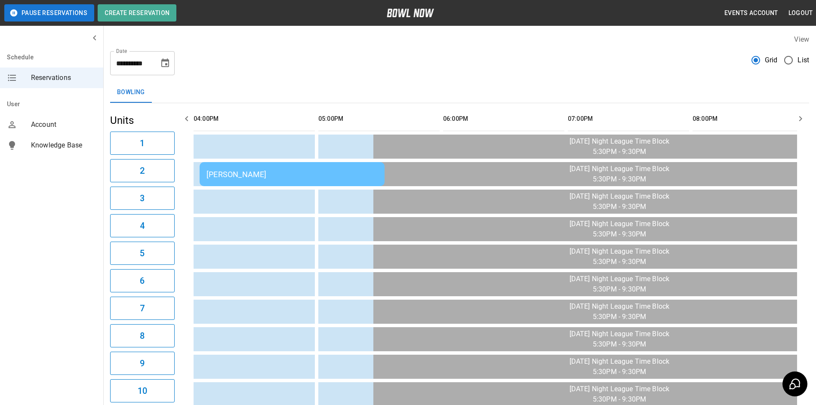
click at [190, 119] on icon "button" at bounding box center [186, 119] width 10 height 10
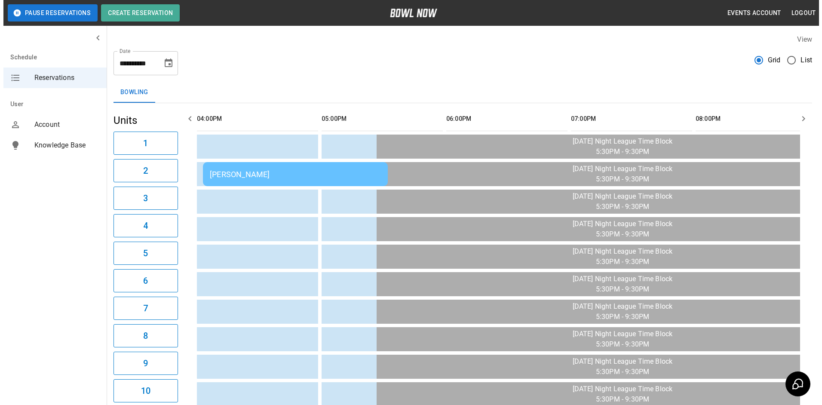
scroll to position [0, 748]
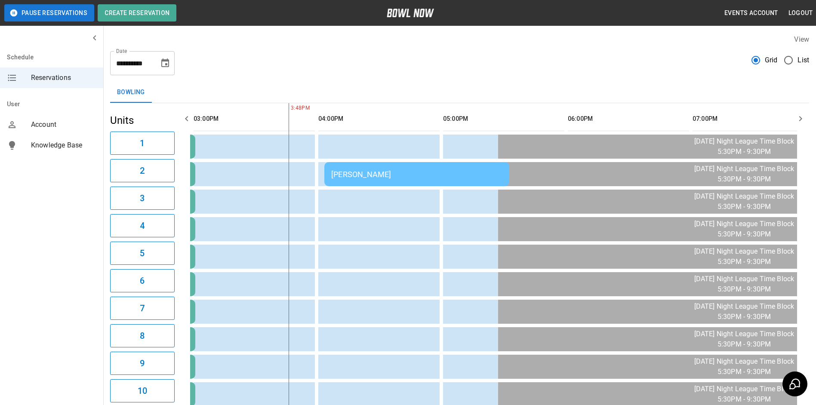
click at [390, 175] on div "[PERSON_NAME]" at bounding box center [416, 174] width 171 height 9
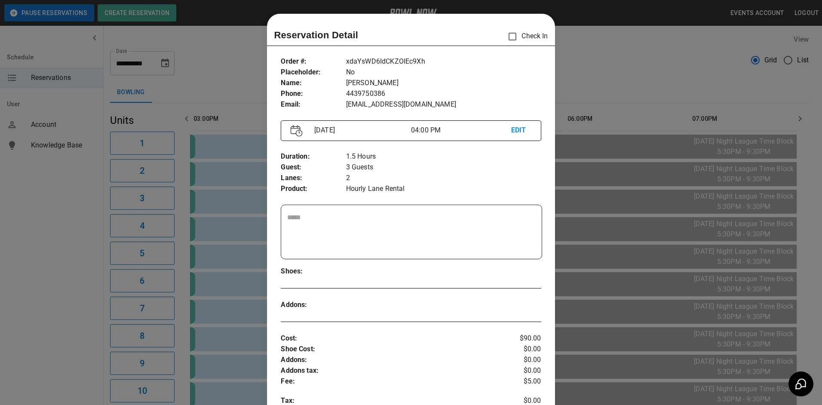
scroll to position [14, 0]
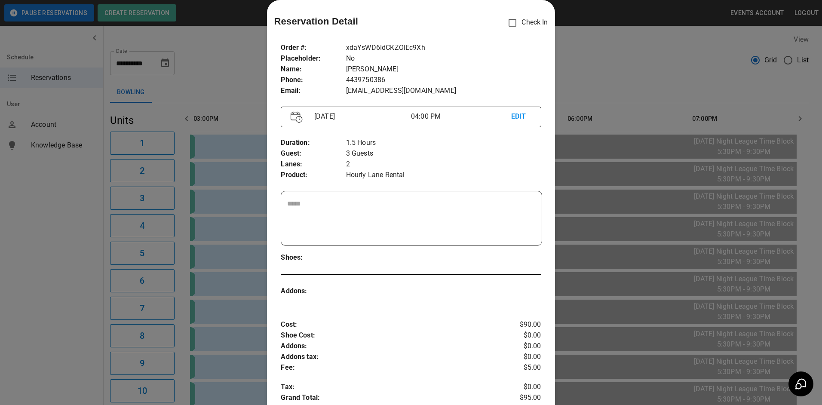
click at [501, 169] on p "2" at bounding box center [443, 164] width 195 height 11
click at [603, 159] on div at bounding box center [411, 202] width 822 height 405
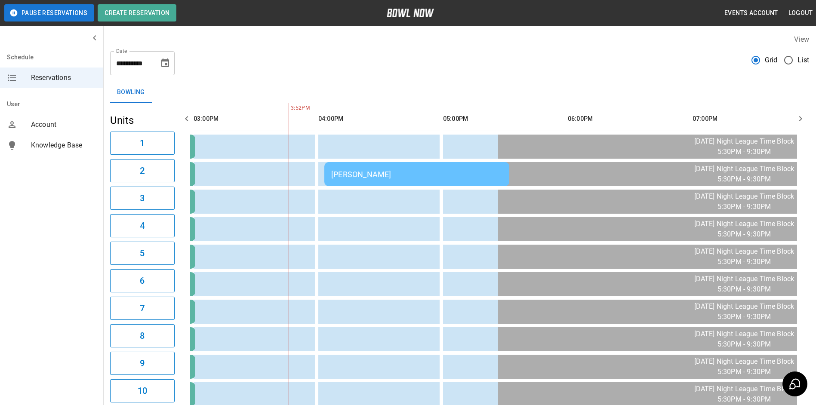
click at [471, 171] on div "[PERSON_NAME]" at bounding box center [416, 174] width 171 height 9
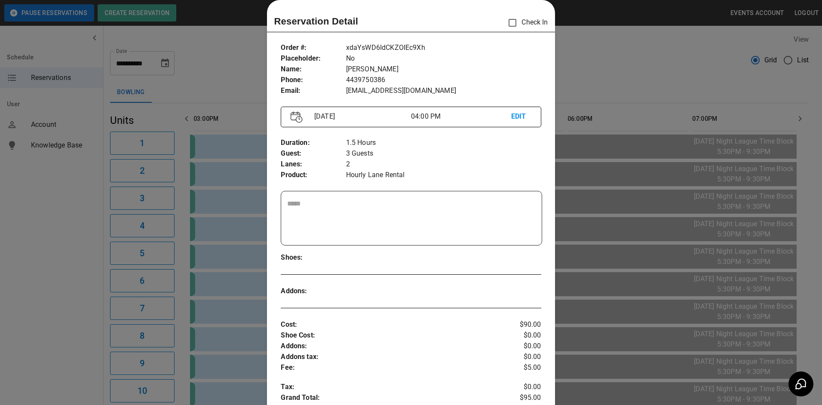
click at [563, 160] on div at bounding box center [411, 202] width 822 height 405
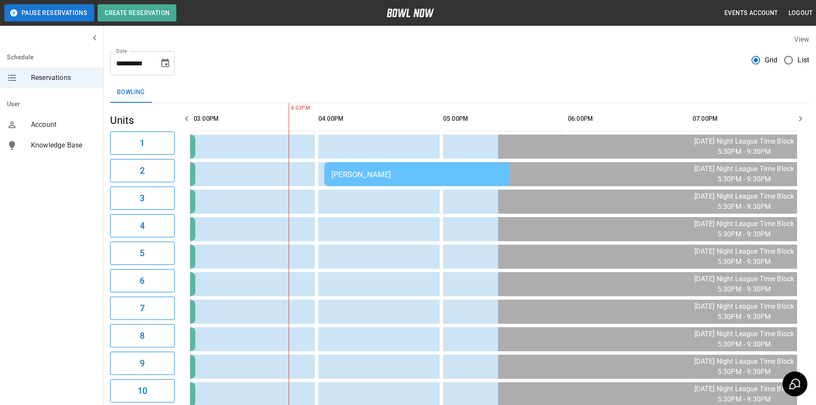
click at [387, 175] on div "[PERSON_NAME]" at bounding box center [416, 174] width 171 height 9
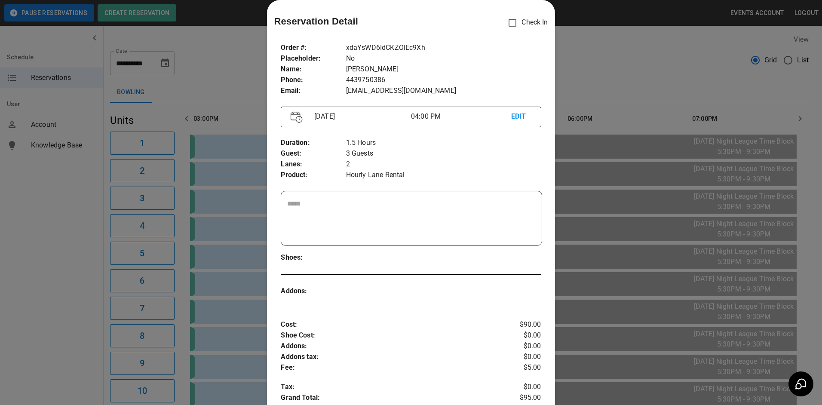
click at [246, 261] on div at bounding box center [411, 202] width 822 height 405
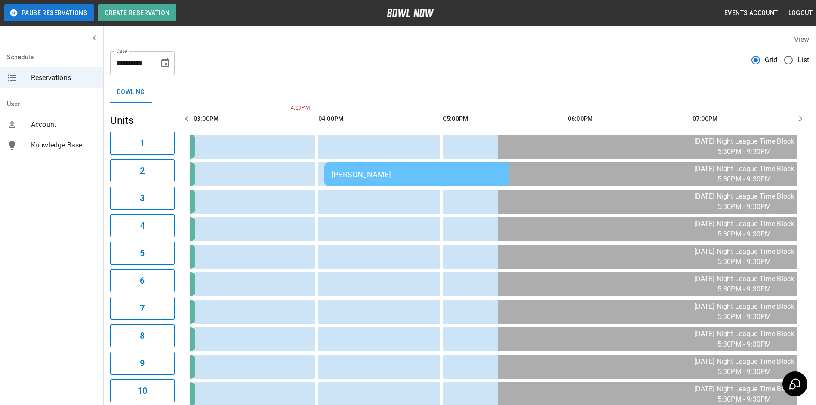
click at [393, 169] on td "[PERSON_NAME]" at bounding box center [416, 174] width 185 height 24
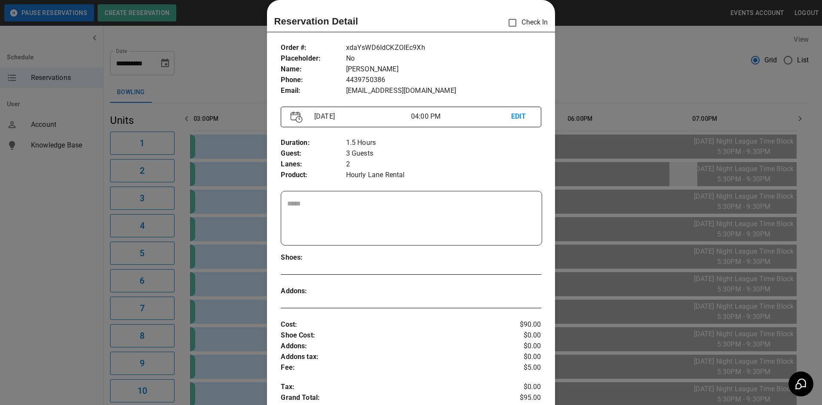
click at [680, 175] on div at bounding box center [411, 202] width 822 height 405
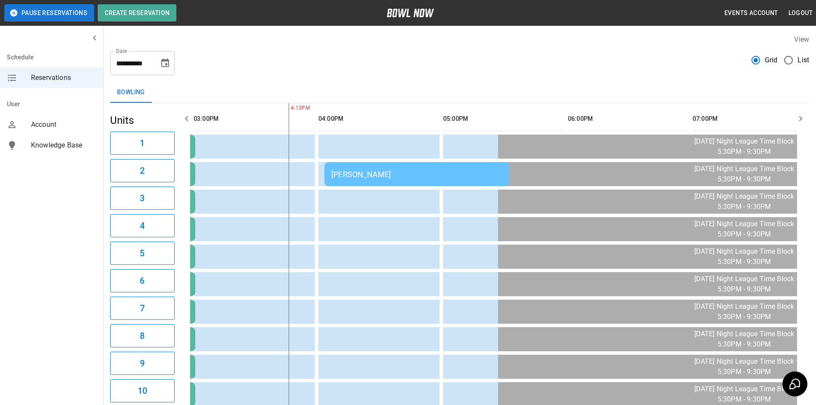
click at [484, 169] on td "[PERSON_NAME]" at bounding box center [416, 174] width 185 height 24
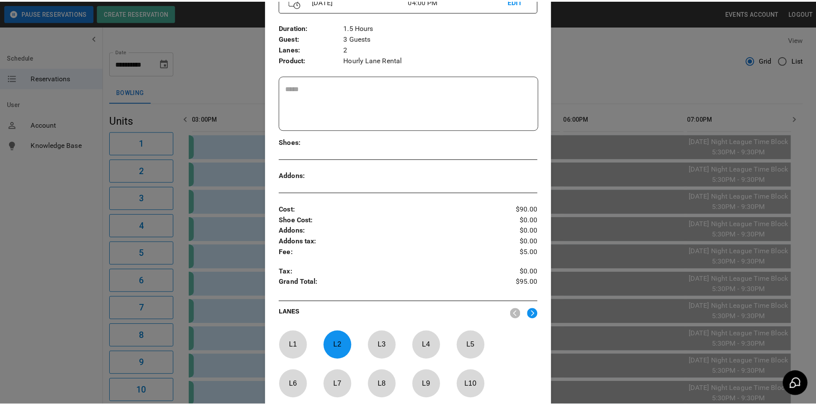
scroll to position [274, 0]
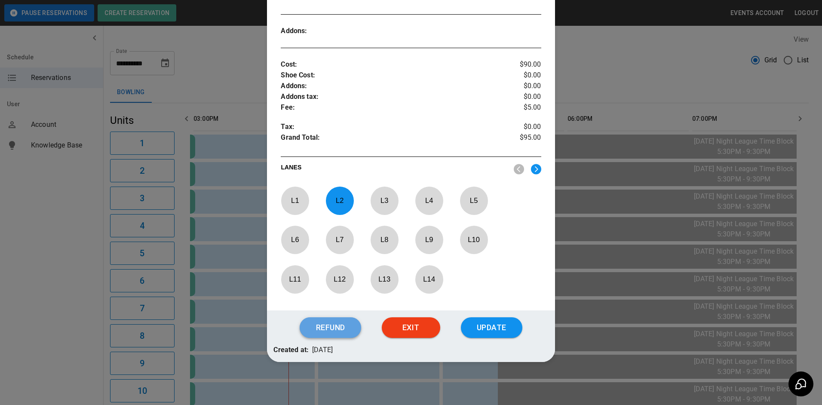
click at [332, 328] on button "Refund" at bounding box center [330, 327] width 61 height 21
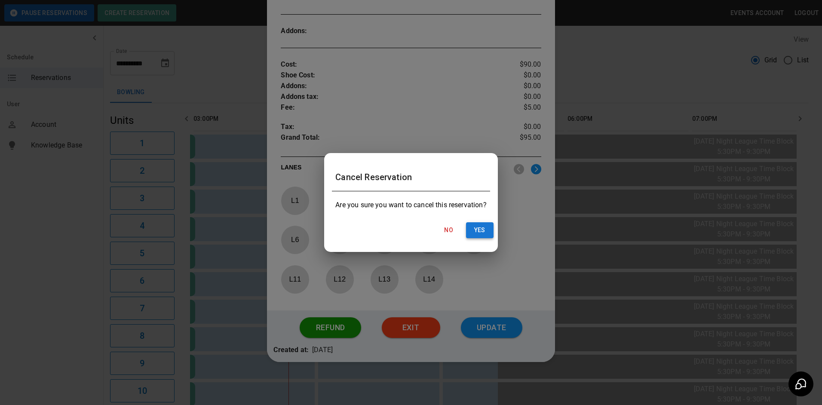
click at [481, 228] on button "Yes" at bounding box center [480, 230] width 28 height 16
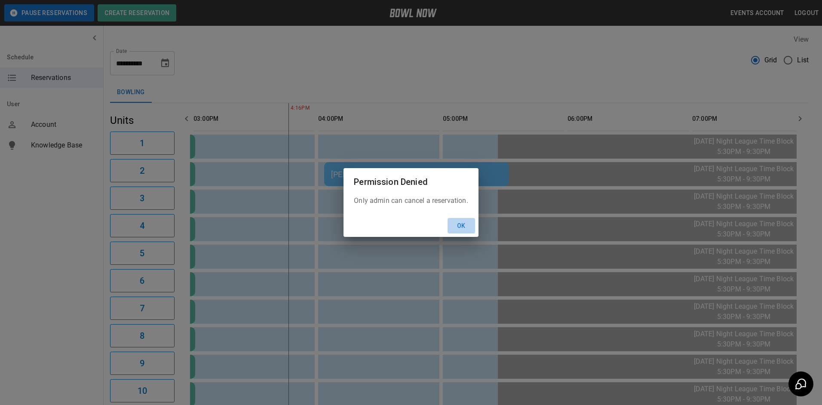
click at [463, 225] on button "Ok" at bounding box center [462, 226] width 28 height 16
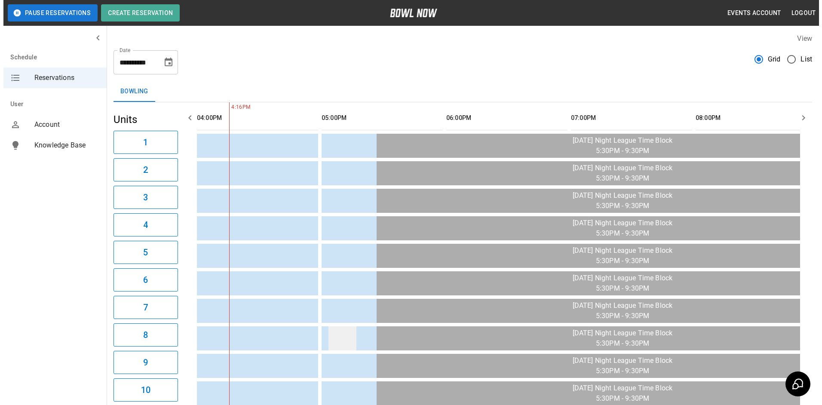
scroll to position [0, 0]
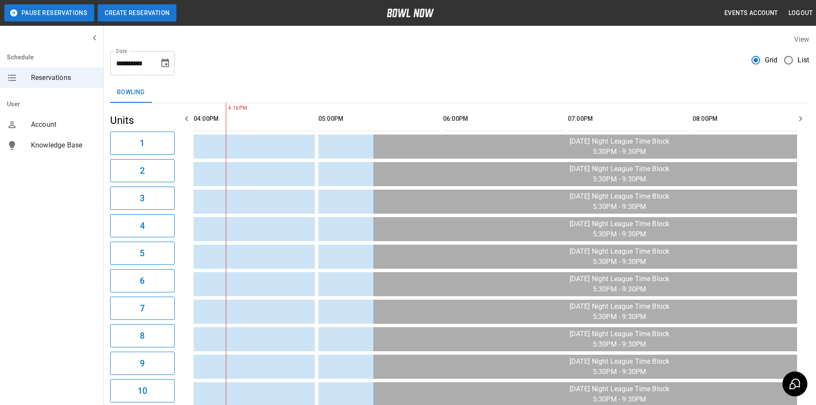
click at [157, 10] on button "Create Reservation" at bounding box center [137, 12] width 79 height 17
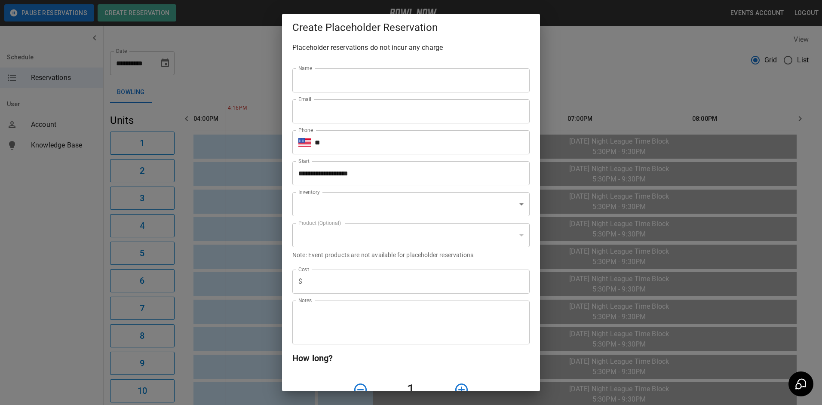
type input "**********"
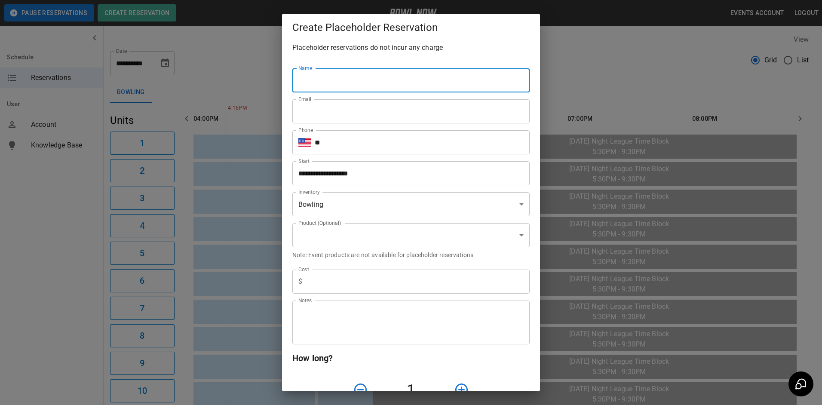
click at [328, 75] on input "Name" at bounding box center [410, 80] width 237 height 24
type input "*"
type input "******"
click at [308, 114] on input "Email" at bounding box center [410, 111] width 237 height 24
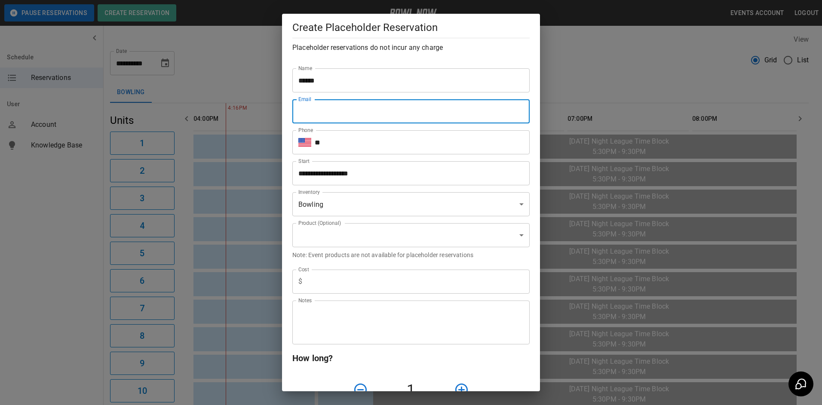
type input "**********"
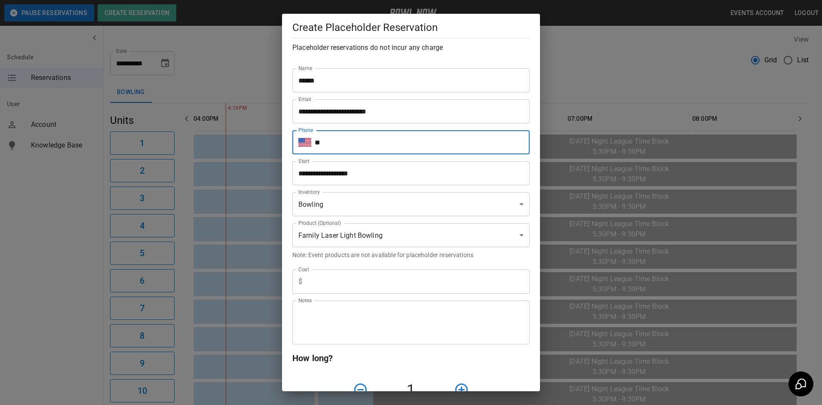
click at [338, 143] on input "**" at bounding box center [422, 142] width 215 height 24
type input "**********"
click at [390, 236] on body "**********" at bounding box center [411, 396] width 822 height 793
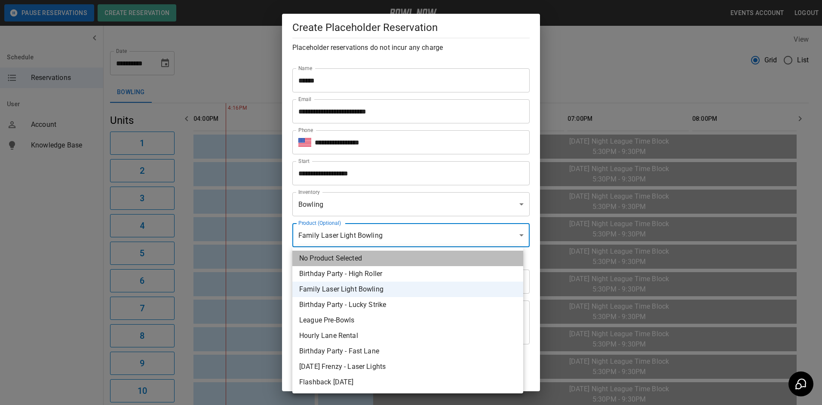
click at [354, 259] on li "No Product Selected" at bounding box center [407, 258] width 231 height 15
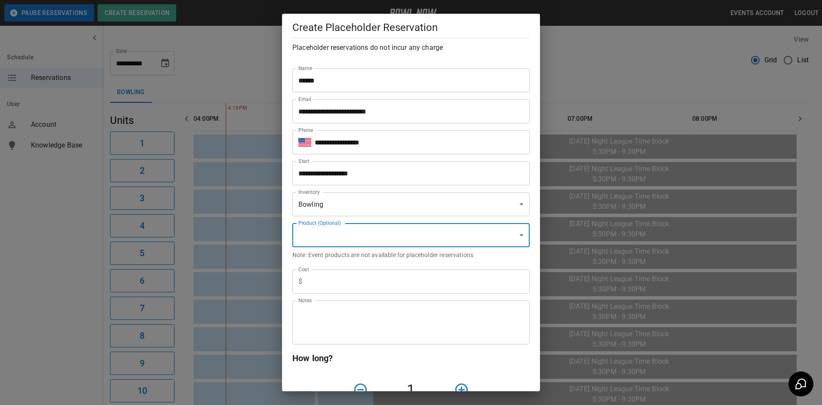
click at [314, 236] on body "**********" at bounding box center [411, 396] width 822 height 793
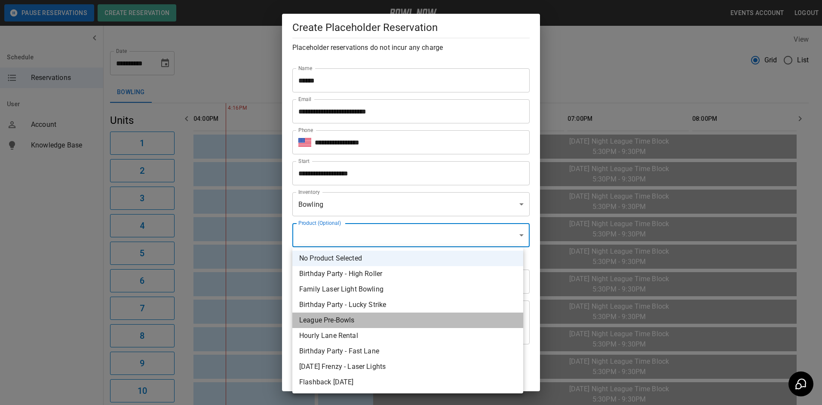
click at [342, 320] on li "League Pre-Bowls" at bounding box center [407, 320] width 231 height 15
type input "**********"
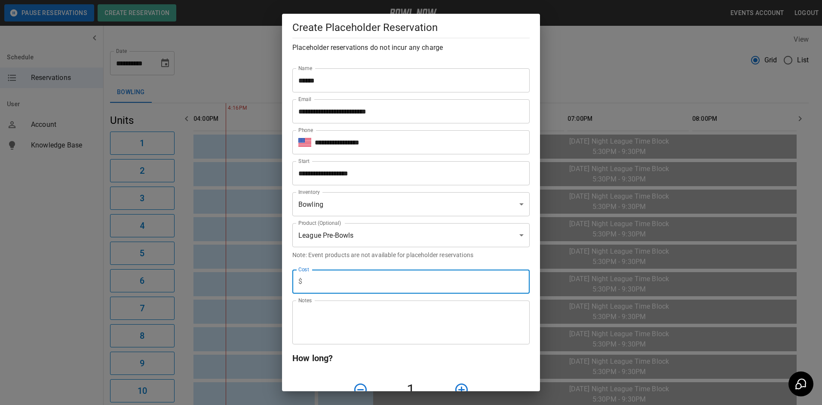
click at [310, 280] on input "text" at bounding box center [418, 282] width 224 height 24
type input "***"
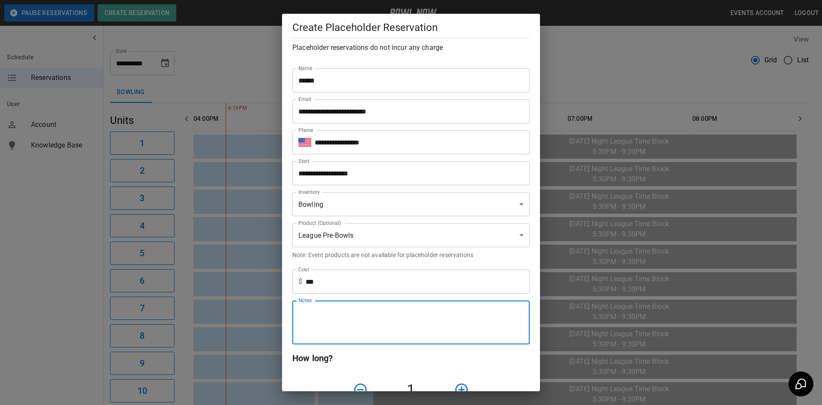
drag, startPoint x: 302, startPoint y: 317, endPoint x: 305, endPoint y: 320, distance: 4.6
click at [302, 317] on textarea "Notes" at bounding box center [410, 323] width 225 height 30
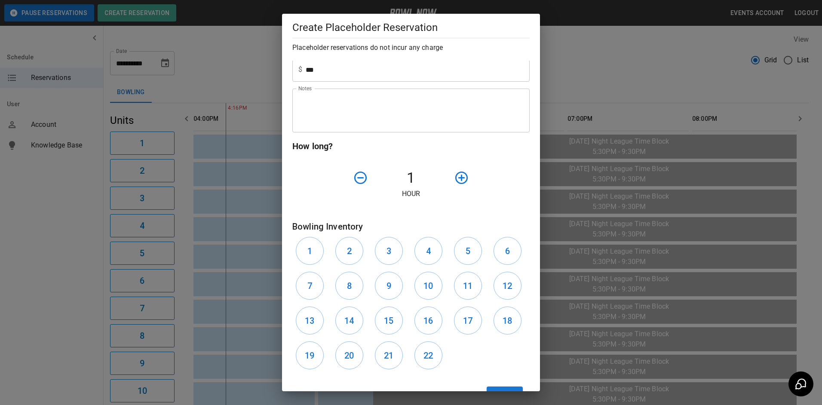
scroll to position [244, 0]
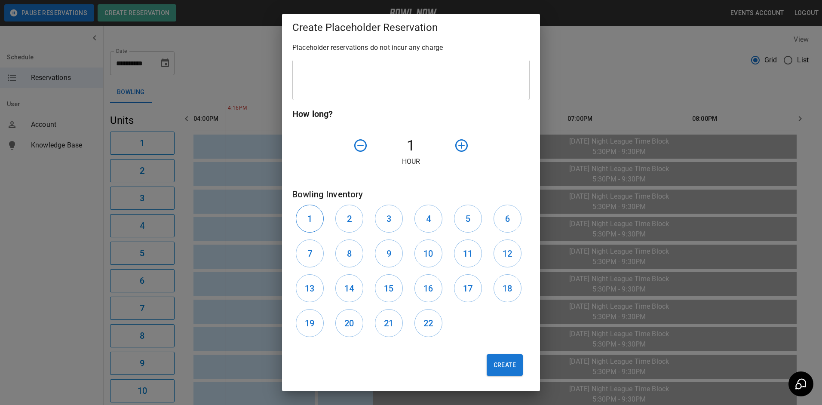
click at [307, 215] on button "1" at bounding box center [310, 219] width 28 height 28
click at [348, 215] on h6 "2" at bounding box center [349, 219] width 5 height 14
click at [388, 217] on button "3" at bounding box center [389, 219] width 28 height 28
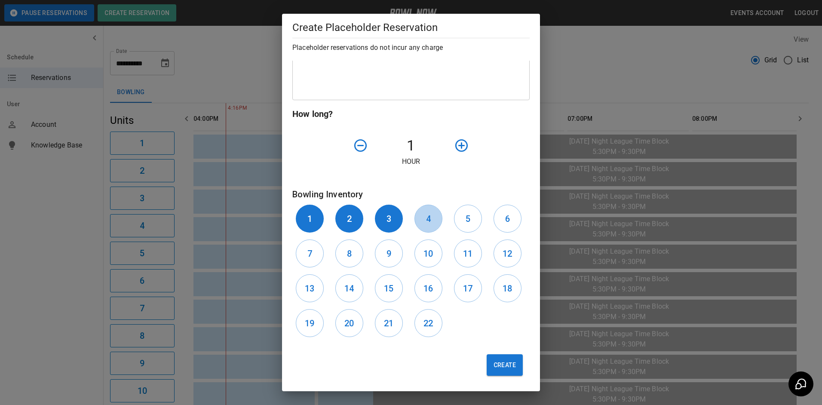
drag, startPoint x: 425, startPoint y: 218, endPoint x: 446, endPoint y: 218, distance: 20.2
click at [430, 218] on button "4" at bounding box center [429, 219] width 28 height 28
drag, startPoint x: 466, startPoint y: 217, endPoint x: 488, endPoint y: 217, distance: 21.9
click at [467, 218] on button "5" at bounding box center [468, 219] width 28 height 28
drag, startPoint x: 498, startPoint y: 217, endPoint x: 502, endPoint y: 227, distance: 11.0
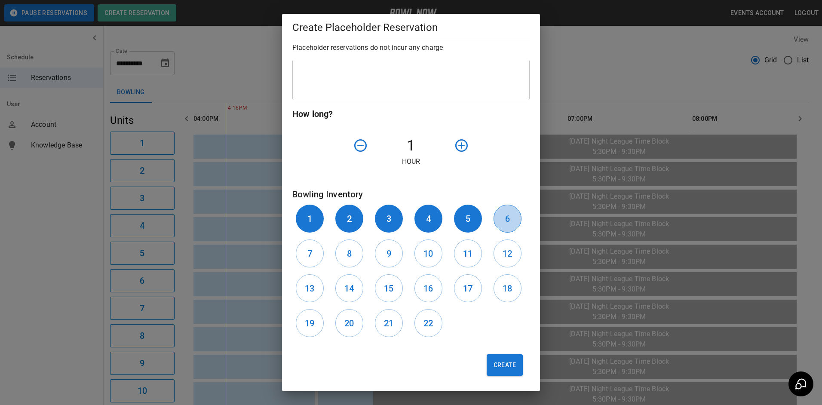
click at [499, 218] on button "6" at bounding box center [508, 219] width 28 height 28
drag, startPoint x: 506, startPoint y: 249, endPoint x: 501, endPoint y: 251, distance: 5.2
click at [504, 250] on h6 "12" at bounding box center [507, 254] width 9 height 14
drag, startPoint x: 467, startPoint y: 258, endPoint x: 438, endPoint y: 257, distance: 29.3
click at [463, 258] on h6 "11" at bounding box center [467, 254] width 9 height 14
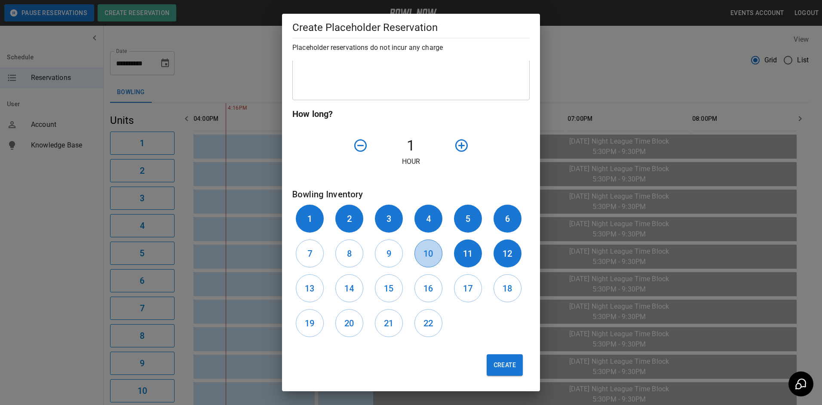
drag, startPoint x: 437, startPoint y: 255, endPoint x: 432, endPoint y: 255, distance: 4.3
click at [432, 255] on button "10" at bounding box center [429, 254] width 28 height 28
drag, startPoint x: 389, startPoint y: 254, endPoint x: 365, endPoint y: 255, distance: 24.1
click at [387, 254] on h6 "9" at bounding box center [389, 254] width 5 height 14
drag, startPoint x: 356, startPoint y: 255, endPoint x: 344, endPoint y: 255, distance: 12.5
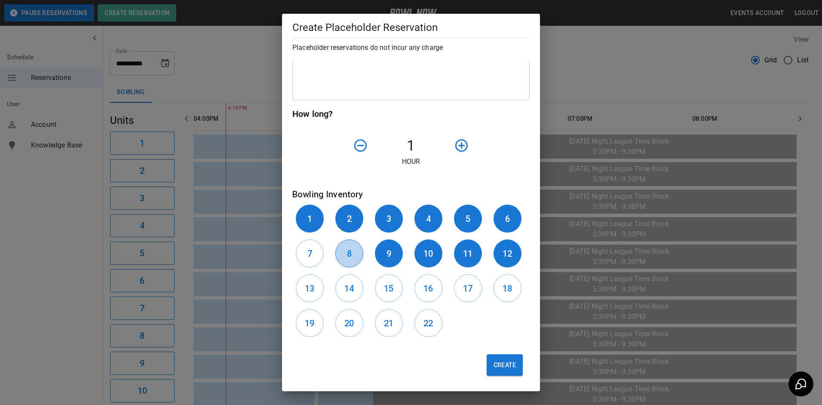
click at [345, 255] on button "8" at bounding box center [349, 254] width 28 height 28
drag, startPoint x: 320, startPoint y: 257, endPoint x: 315, endPoint y: 261, distance: 6.7
click at [317, 258] on button "7" at bounding box center [310, 254] width 28 height 28
drag, startPoint x: 315, startPoint y: 283, endPoint x: 352, endPoint y: 298, distance: 40.1
click at [317, 284] on button "13" at bounding box center [310, 288] width 28 height 28
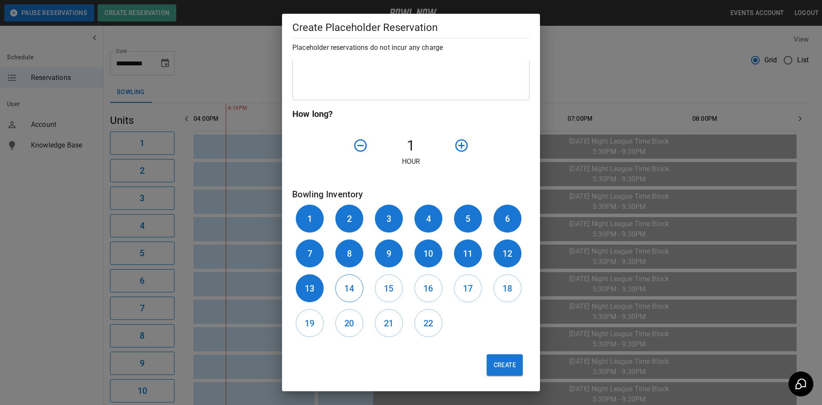
click at [354, 289] on button "14" at bounding box center [349, 288] width 28 height 28
drag, startPoint x: 376, startPoint y: 290, endPoint x: 415, endPoint y: 289, distance: 38.7
click at [381, 290] on button "15" at bounding box center [389, 288] width 28 height 28
click at [424, 289] on h6 "16" at bounding box center [428, 289] width 9 height 14
drag, startPoint x: 464, startPoint y: 289, endPoint x: 484, endPoint y: 291, distance: 20.7
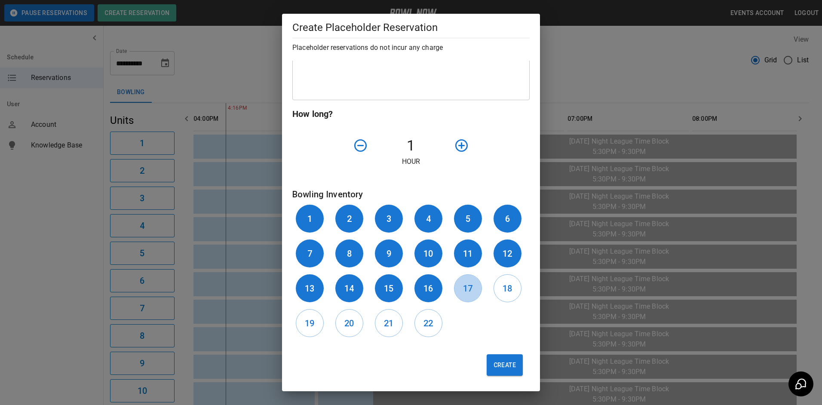
click at [469, 291] on button "17" at bounding box center [468, 288] width 28 height 28
click at [494, 288] on button "18" at bounding box center [508, 288] width 28 height 28
drag, startPoint x: 431, startPoint y: 317, endPoint x: 418, endPoint y: 318, distance: 12.0
click at [426, 318] on button "22" at bounding box center [429, 323] width 28 height 28
click at [379, 325] on button "21" at bounding box center [389, 323] width 28 height 28
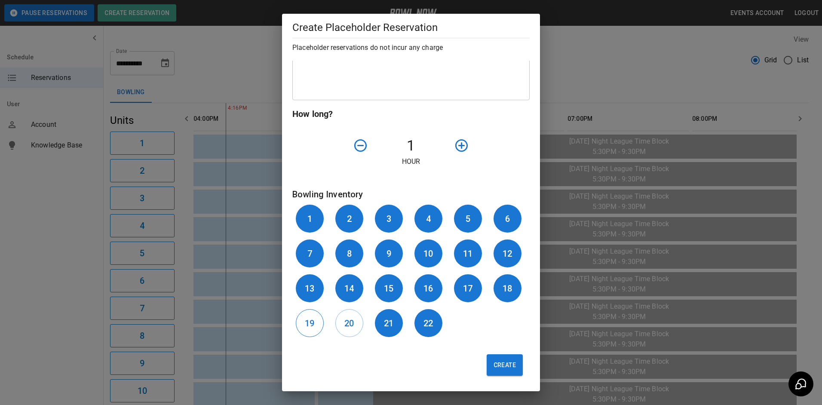
drag, startPoint x: 348, startPoint y: 325, endPoint x: 320, endPoint y: 324, distance: 28.8
click at [346, 325] on h6 "20" at bounding box center [348, 324] width 9 height 14
click at [308, 324] on h6 "19" at bounding box center [309, 324] width 9 height 14
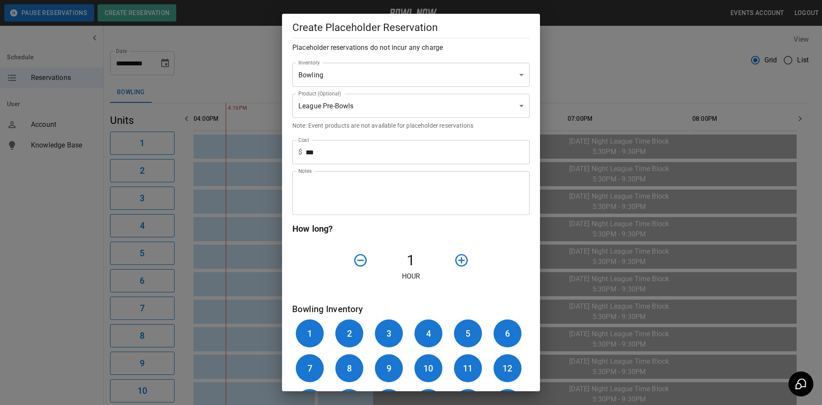
scroll to position [101, 0]
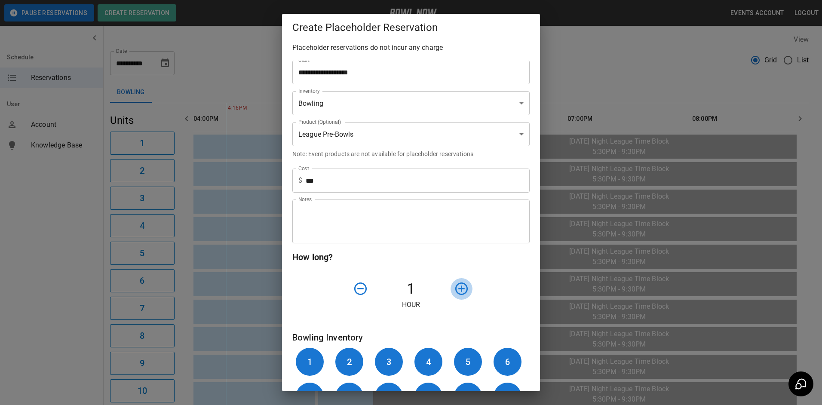
click at [459, 289] on icon "button" at bounding box center [461, 289] width 12 height 12
click at [374, 71] on input "**********" at bounding box center [407, 72] width 231 height 24
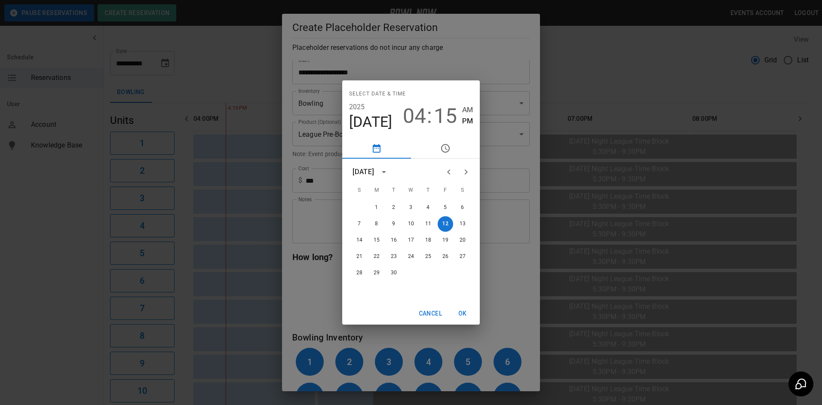
click at [446, 147] on icon "pick time" at bounding box center [445, 148] width 10 height 10
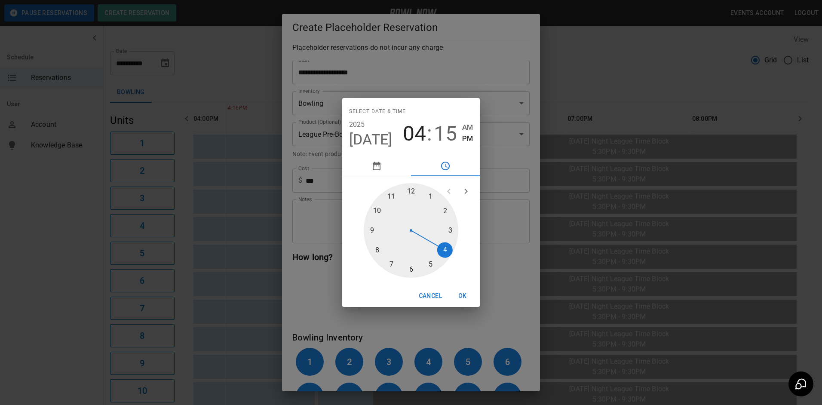
click at [411, 188] on div at bounding box center [411, 230] width 95 height 95
click at [421, 132] on span "12" at bounding box center [414, 134] width 23 height 24
click at [442, 249] on div at bounding box center [411, 230] width 95 height 95
click at [465, 294] on button "OK" at bounding box center [463, 296] width 28 height 16
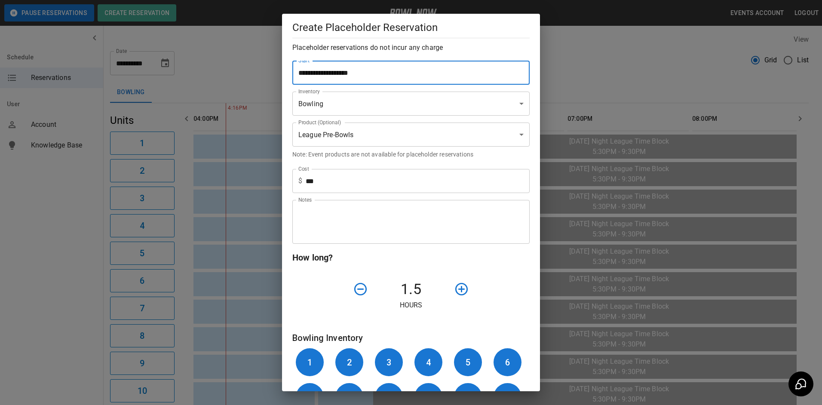
click at [370, 74] on input "**********" at bounding box center [407, 73] width 231 height 24
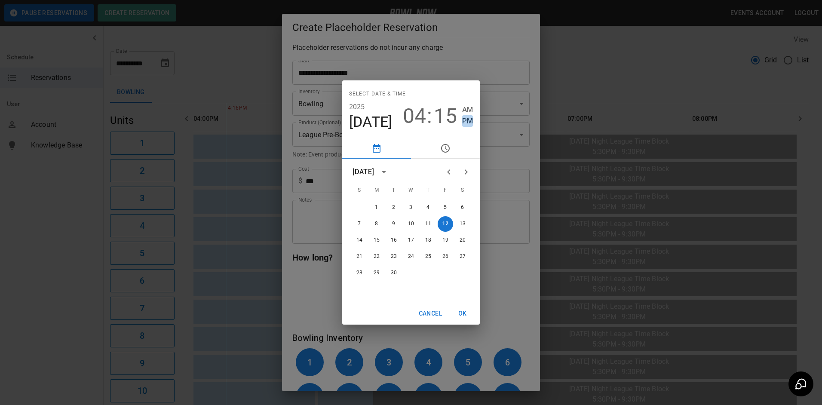
click at [467, 120] on span "PM" at bounding box center [467, 121] width 11 height 12
click at [464, 314] on button "OK" at bounding box center [463, 314] width 28 height 16
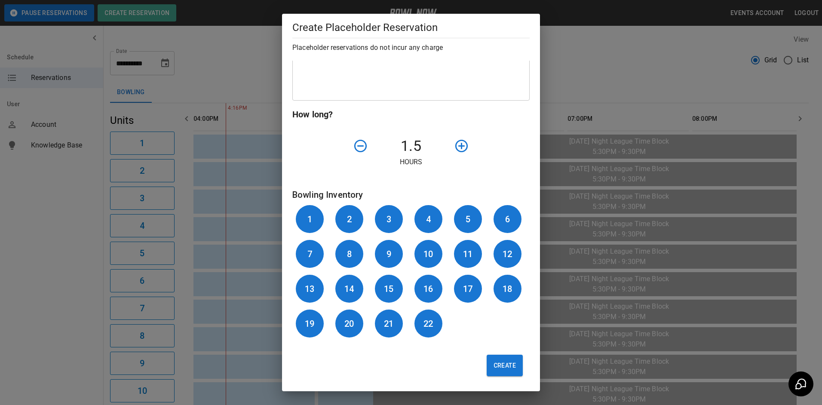
scroll to position [244, 0]
click at [496, 367] on button "Create" at bounding box center [505, 365] width 36 height 22
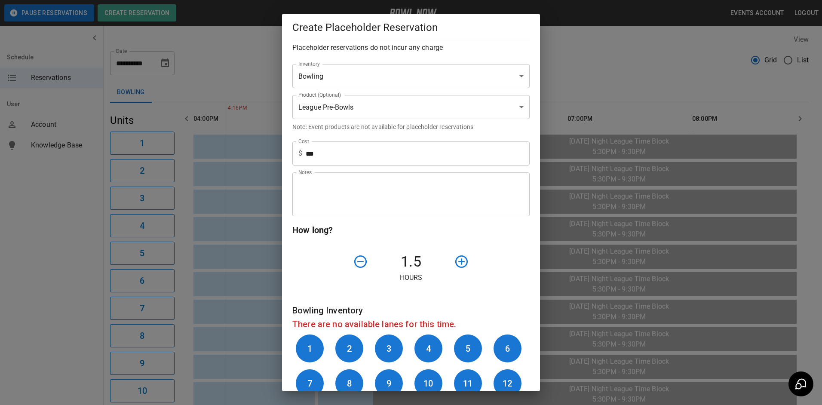
scroll to position [52, 0]
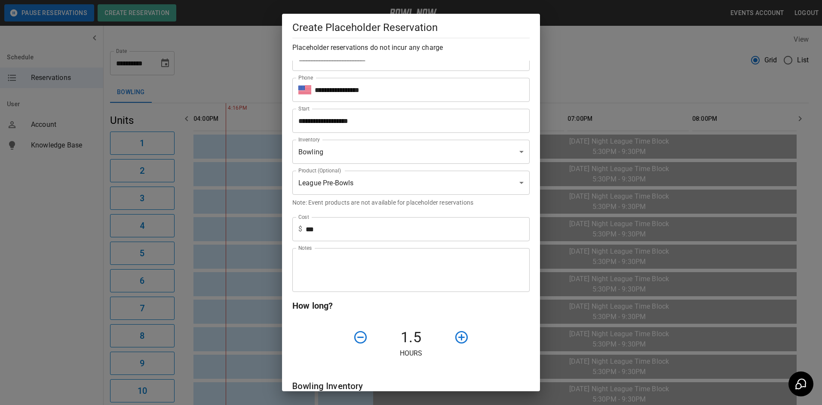
click at [379, 121] on input "**********" at bounding box center [407, 121] width 231 height 24
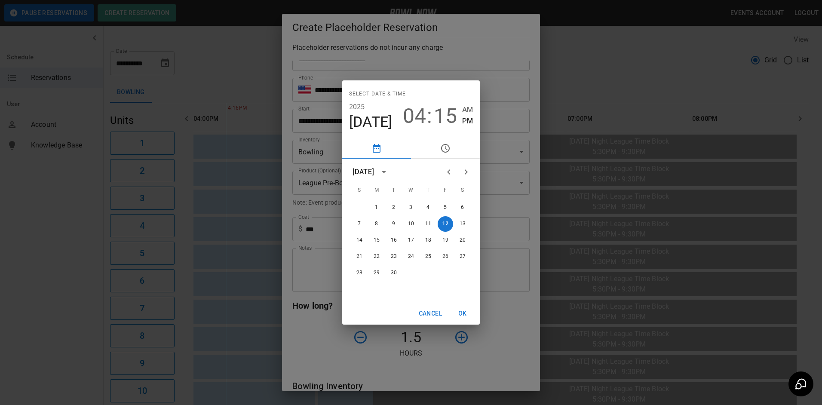
click at [436, 115] on span "15" at bounding box center [445, 116] width 23 height 24
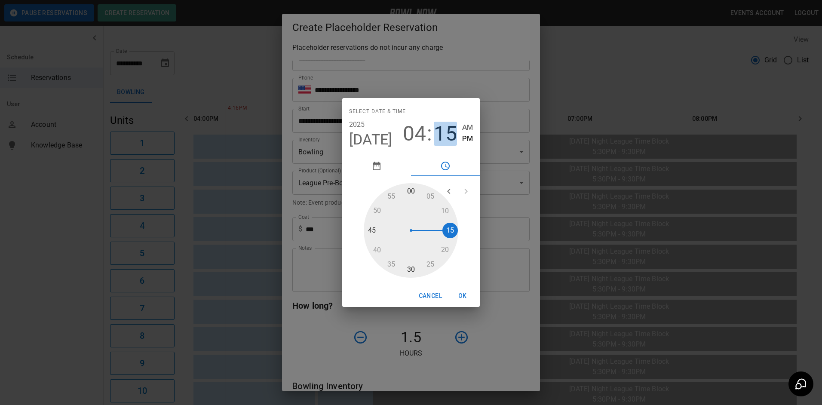
click at [448, 130] on span "15" at bounding box center [445, 134] width 23 height 24
click at [419, 132] on span "04" at bounding box center [414, 134] width 23 height 24
click at [447, 132] on span "15" at bounding box center [445, 134] width 23 height 24
click at [413, 190] on div at bounding box center [411, 230] width 95 height 95
type input "**********"
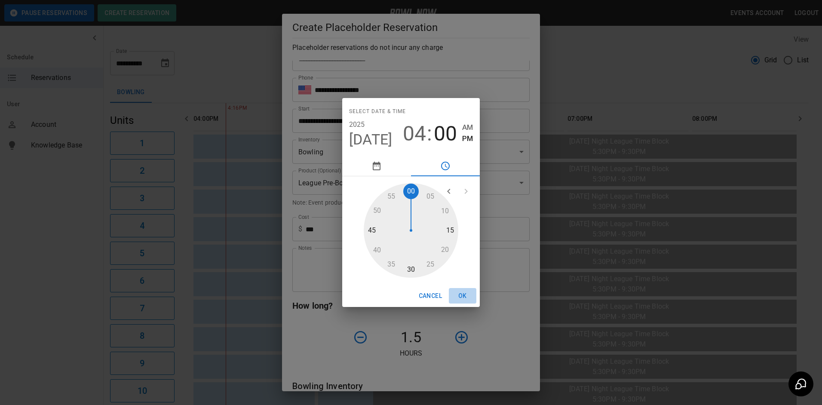
click at [461, 294] on button "OK" at bounding box center [463, 296] width 28 height 16
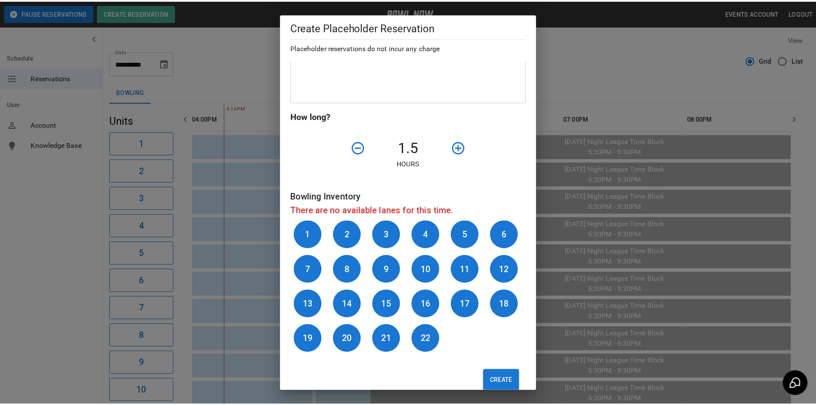
scroll to position [258, 0]
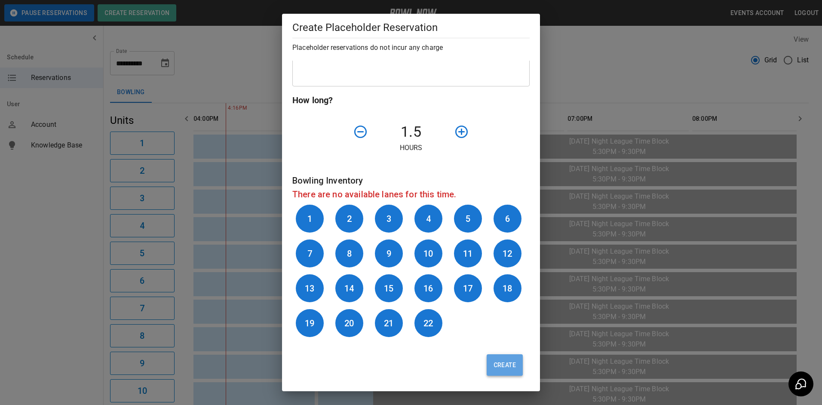
click at [504, 368] on button "Create" at bounding box center [505, 365] width 36 height 22
click at [387, 323] on h6 "21" at bounding box center [388, 324] width 9 height 14
click at [498, 368] on button "Create" at bounding box center [505, 365] width 36 height 22
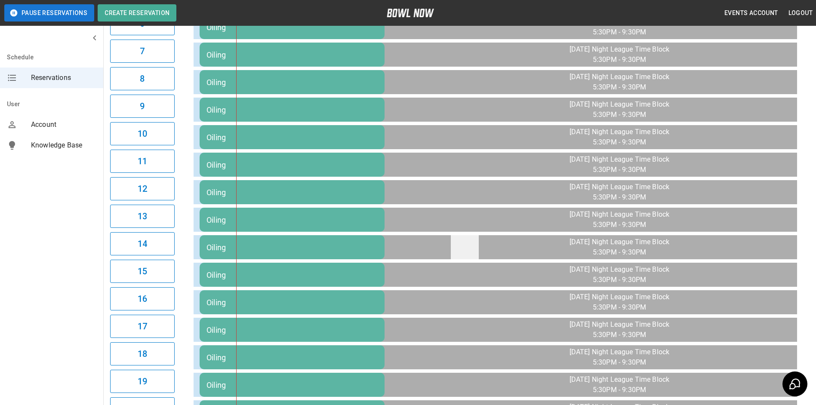
scroll to position [344, 0]
